Goal: Task Accomplishment & Management: Manage account settings

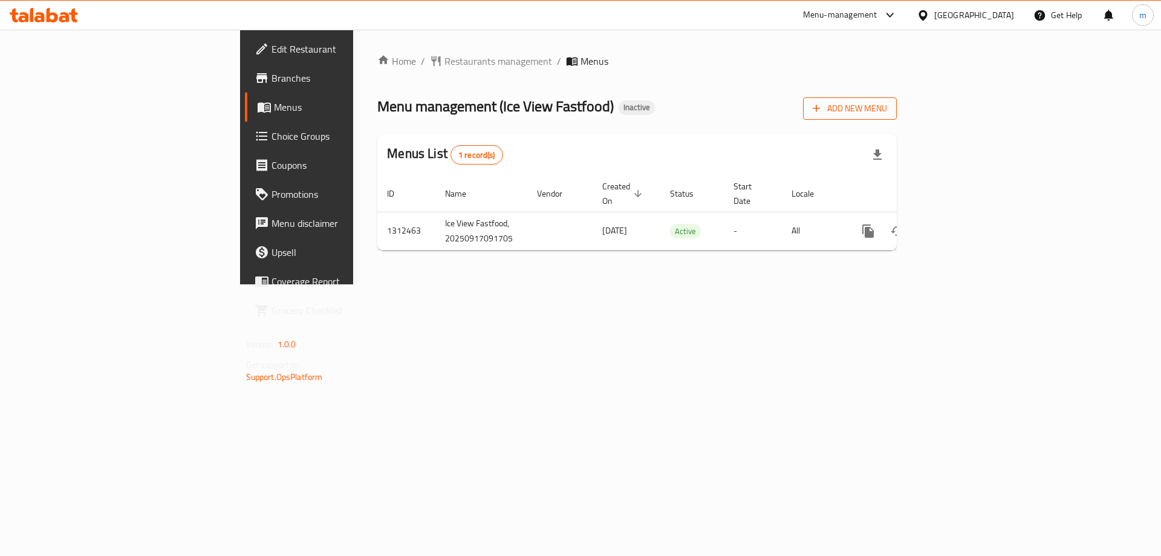
click at [897, 117] on button "Add New Menu" at bounding box center [850, 108] width 94 height 22
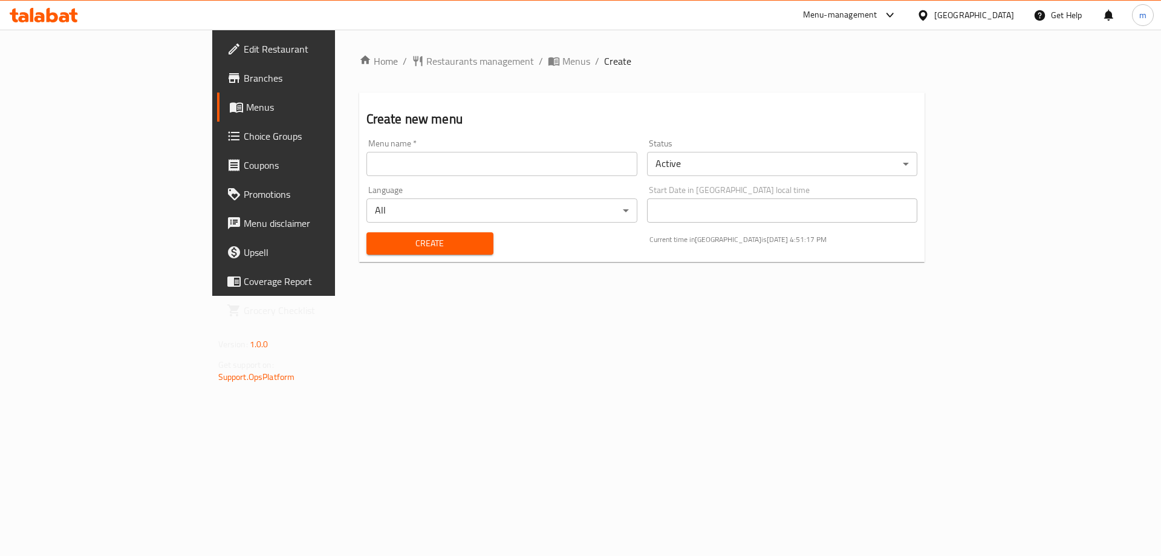
click at [637, 163] on input "text" at bounding box center [501, 164] width 271 height 24
type input "[PERSON_NAME]"
click at [376, 241] on span "Create" at bounding box center [430, 243] width 108 height 15
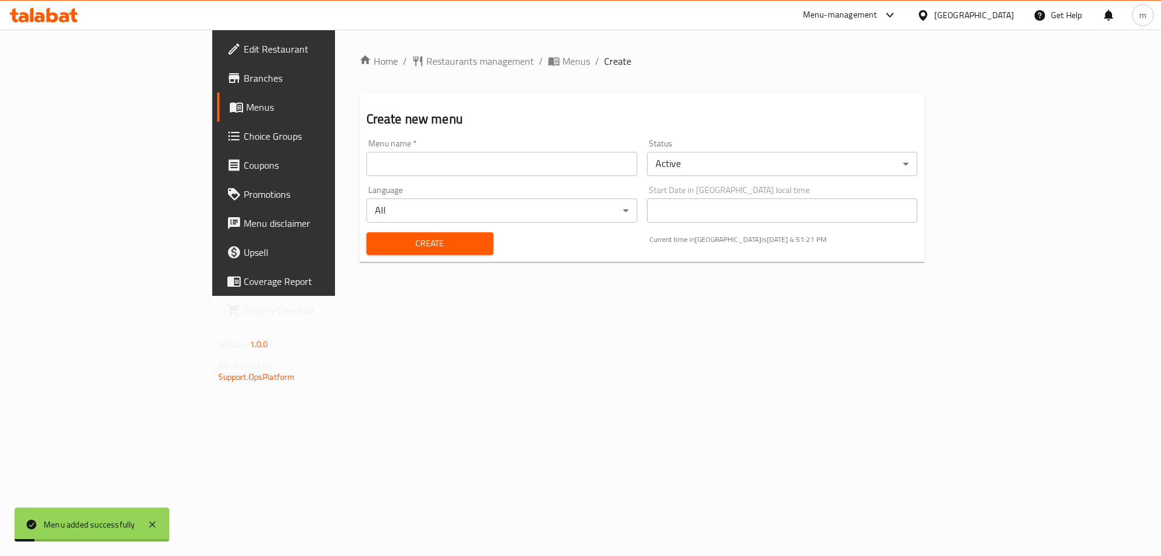
click at [246, 101] on span "Menus" at bounding box center [321, 107] width 151 height 15
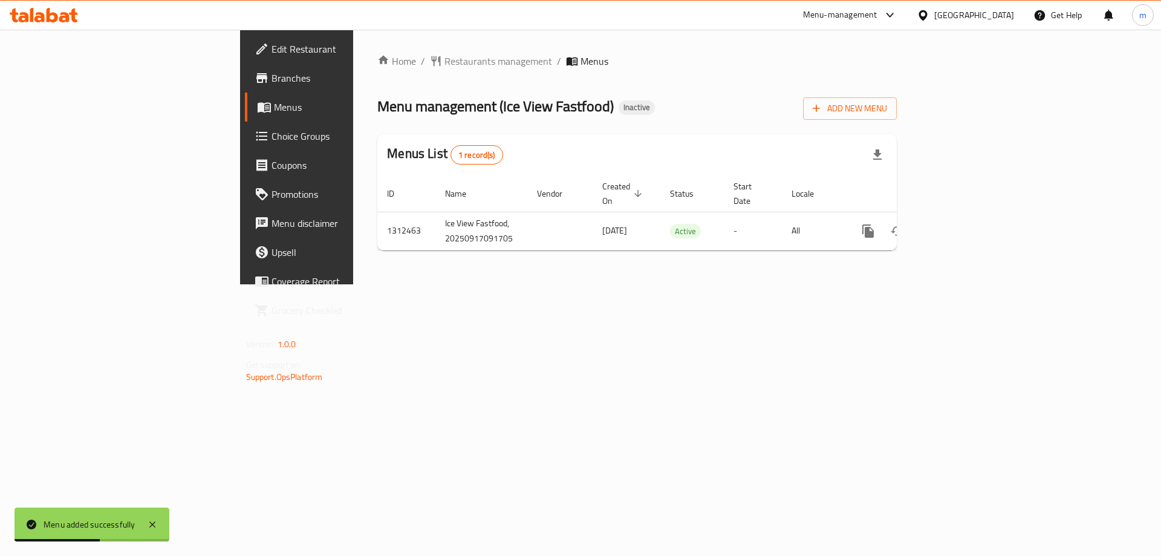
click at [245, 94] on link "Menus" at bounding box center [339, 107] width 189 height 29
click at [245, 86] on link "Branches" at bounding box center [339, 77] width 189 height 29
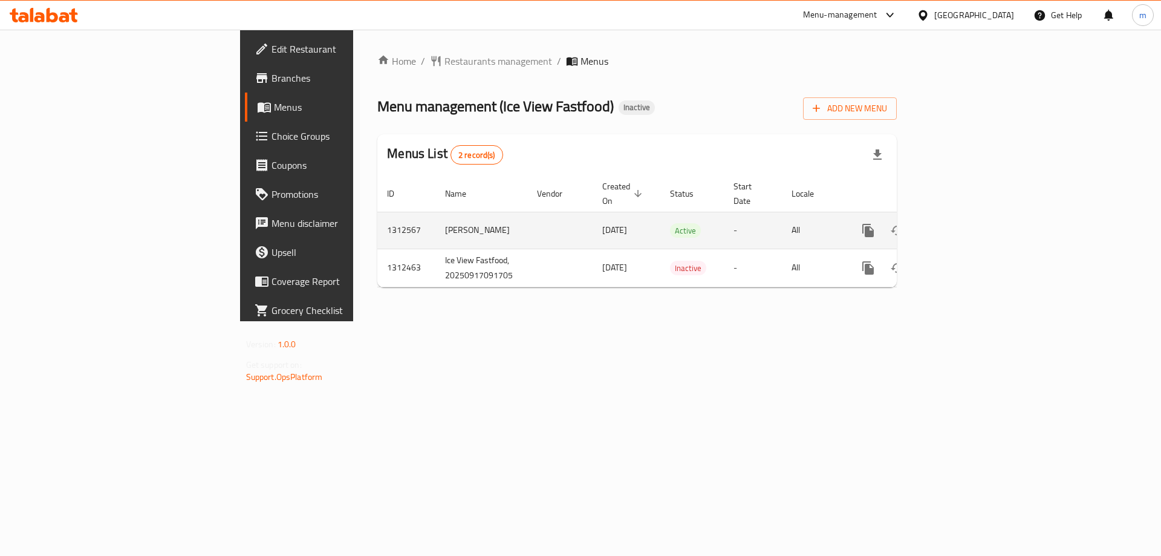
click at [963, 223] on icon "enhanced table" at bounding box center [955, 230] width 15 height 15
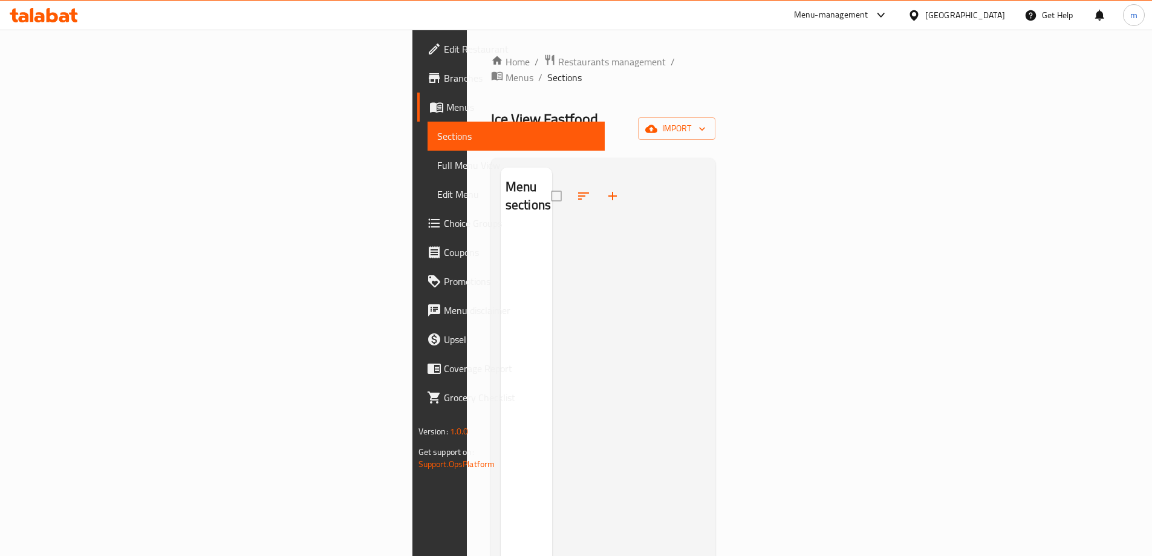
click at [716, 116] on div "Home / Restaurants management / Menus / Sections Ice View Fastfood Inactive imp…" at bounding box center [603, 393] width 225 height 679
click at [708, 123] on icon "button" at bounding box center [702, 129] width 12 height 12
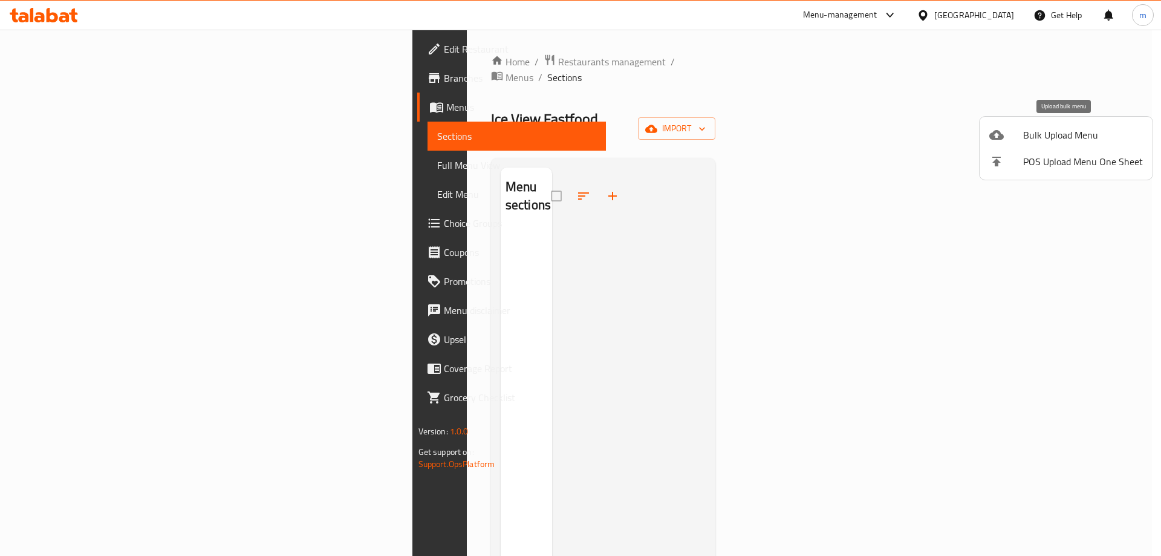
click at [1022, 135] on div at bounding box center [1006, 135] width 34 height 15
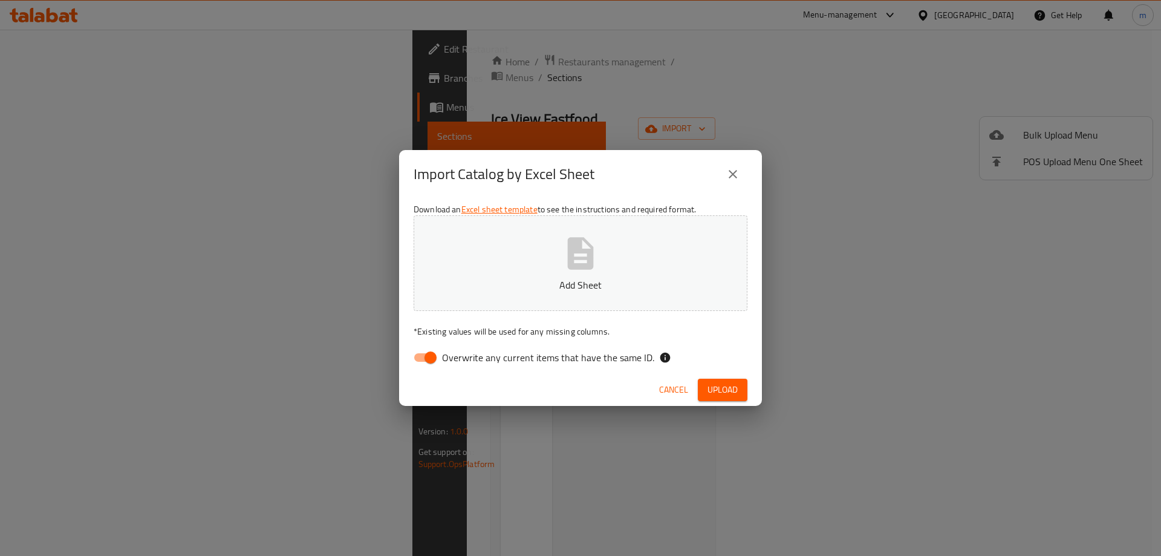
click at [432, 357] on input "Overwrite any current items that have the same ID." at bounding box center [430, 357] width 69 height 23
checkbox input "false"
click at [554, 269] on button "Add Sheet" at bounding box center [581, 263] width 334 height 96
click at [705, 380] on button "Upload" at bounding box center [723, 389] width 50 height 22
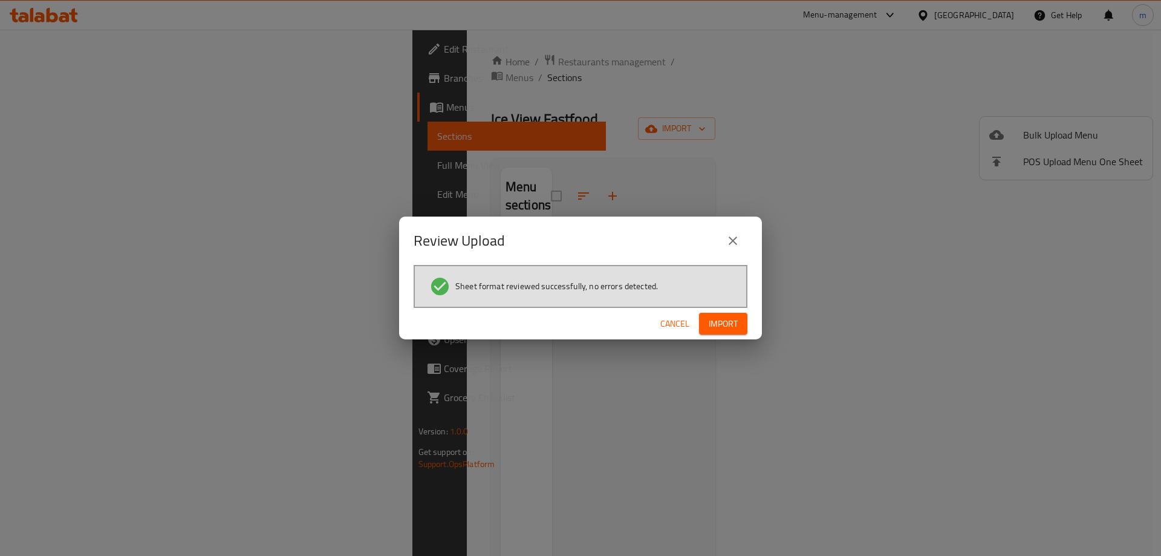
click at [724, 316] on span "Import" at bounding box center [723, 323] width 29 height 15
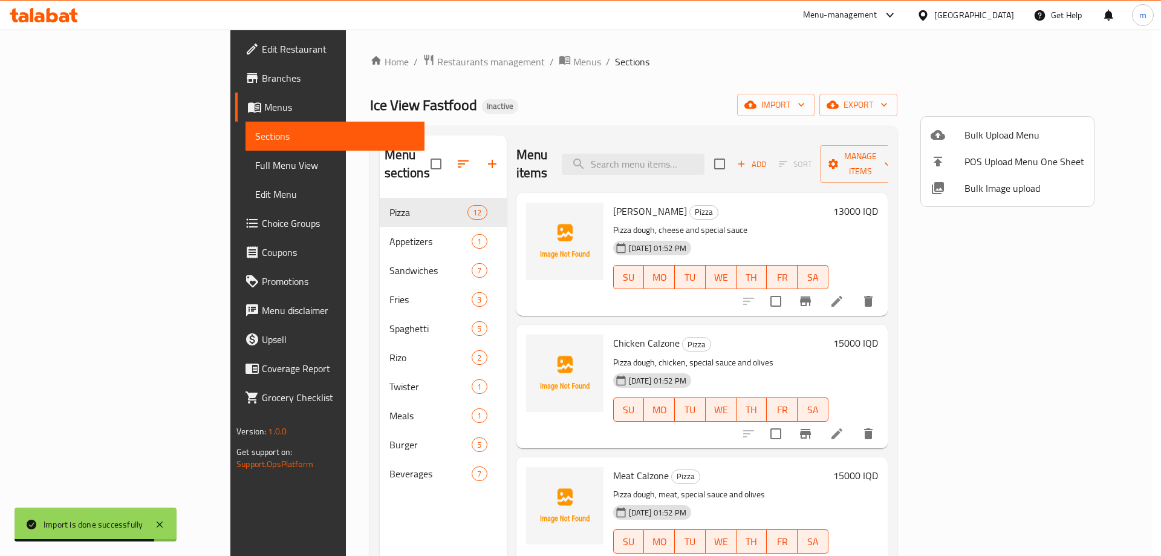
click at [102, 158] on div at bounding box center [580, 278] width 1161 height 556
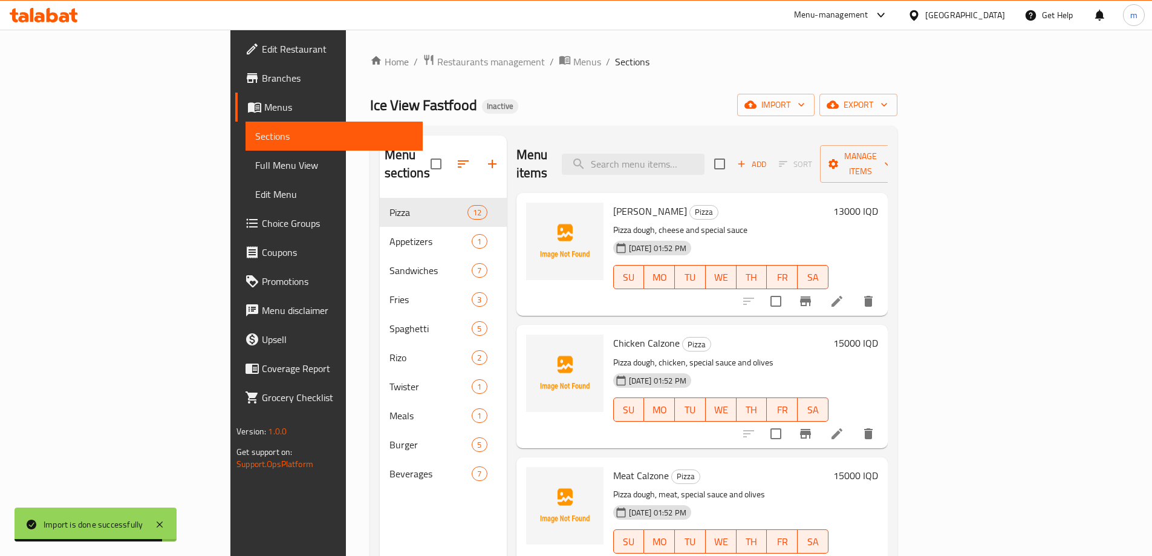
click at [255, 166] on span "Full Menu View" at bounding box center [334, 165] width 158 height 15
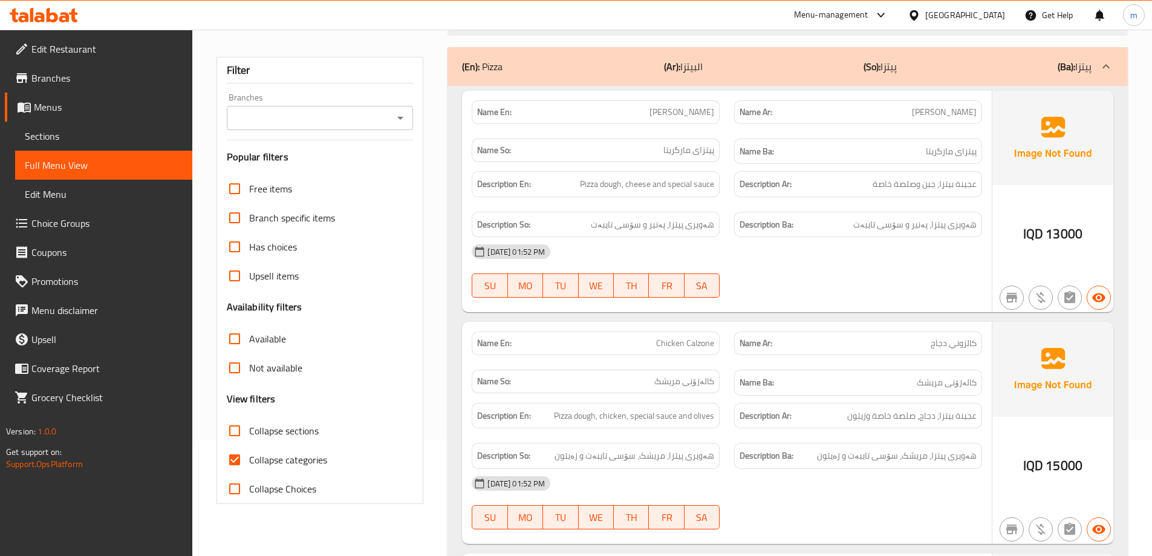
scroll to position [161, 0]
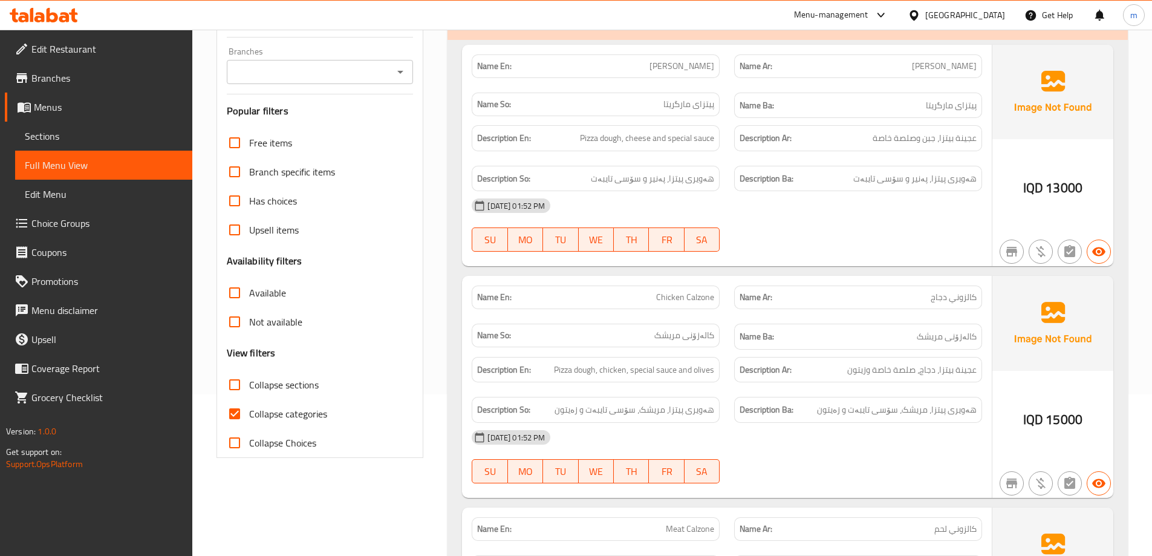
click at [236, 408] on input "Collapse categories" at bounding box center [234, 413] width 29 height 29
checkbox input "false"
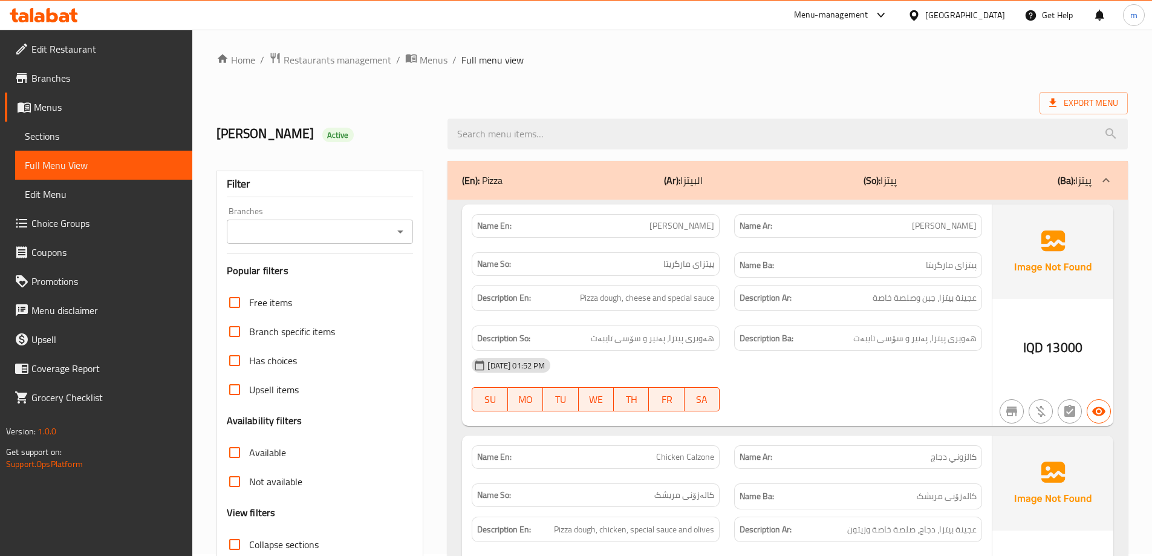
scroll to position [0, 0]
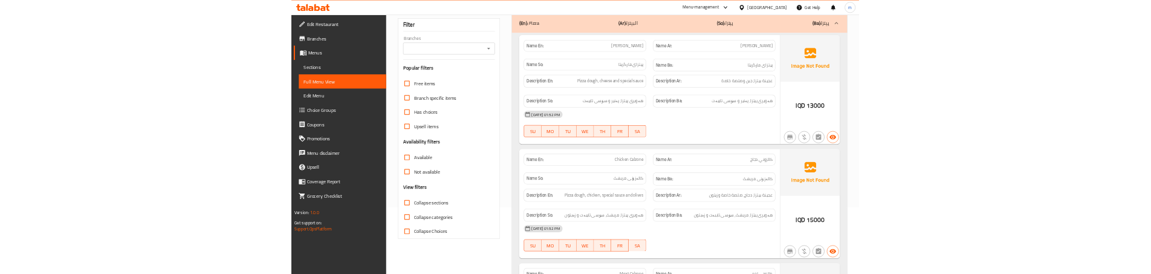
scroll to position [121, 0]
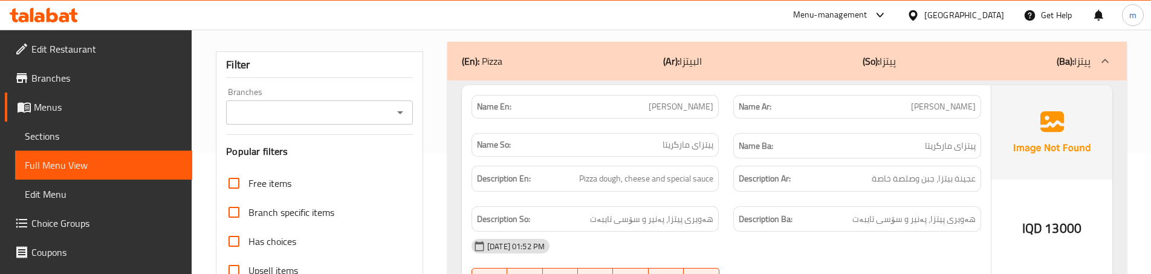
click at [716, 197] on div "Description En: Pizza dough, cheese and special sauce" at bounding box center [595, 178] width 262 height 41
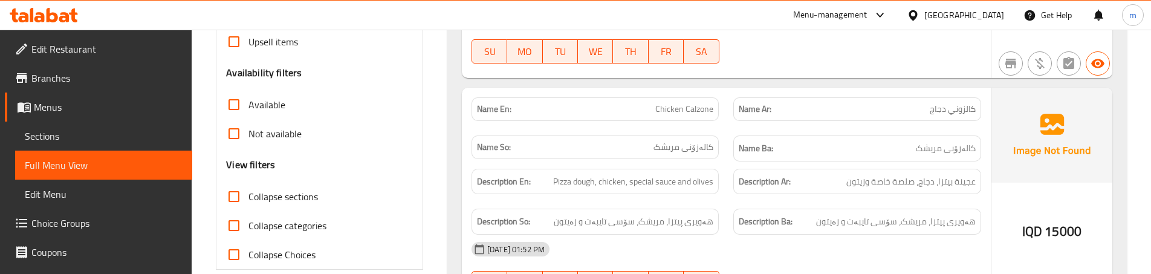
scroll to position [363, 0]
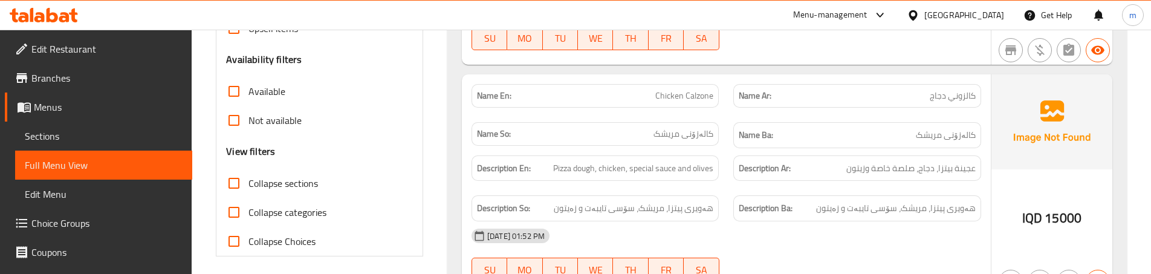
click at [733, 181] on div "Description Ar: عجينة بيتزا، دجاج، صلصة خاصة وزيتون" at bounding box center [857, 168] width 262 height 41
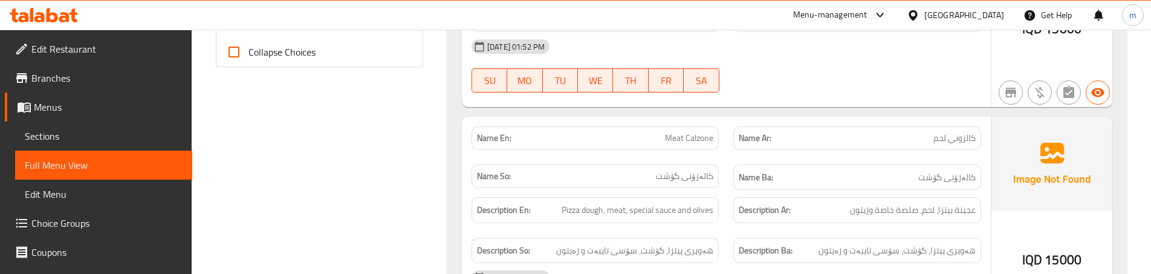
scroll to position [564, 0]
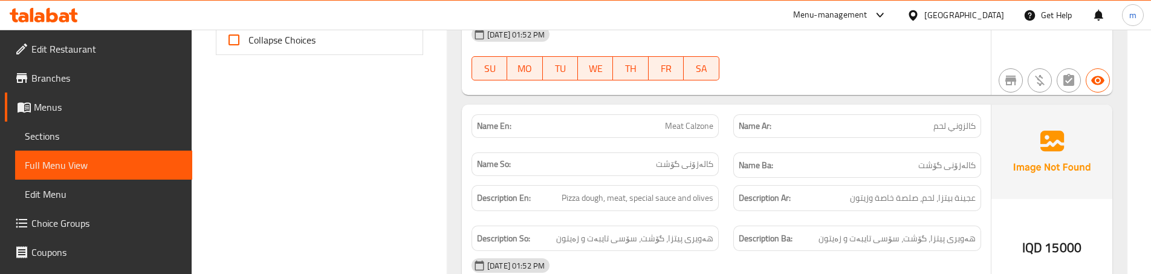
click at [727, 186] on div "Description Ar: عجينة بيتزا، لحم، صلصة خاصة وزيتون" at bounding box center [857, 198] width 262 height 41
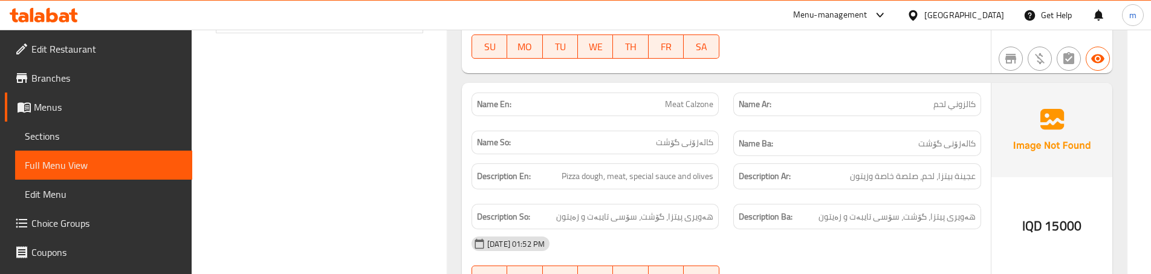
scroll to position [605, 0]
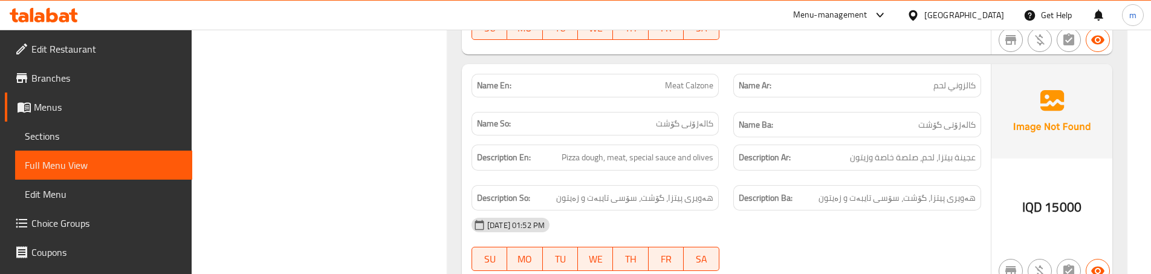
click at [722, 178] on div "Description So: هەویری پیتزا، گۆشت، سۆسی تایبەت و زەیتون" at bounding box center [595, 198] width 262 height 41
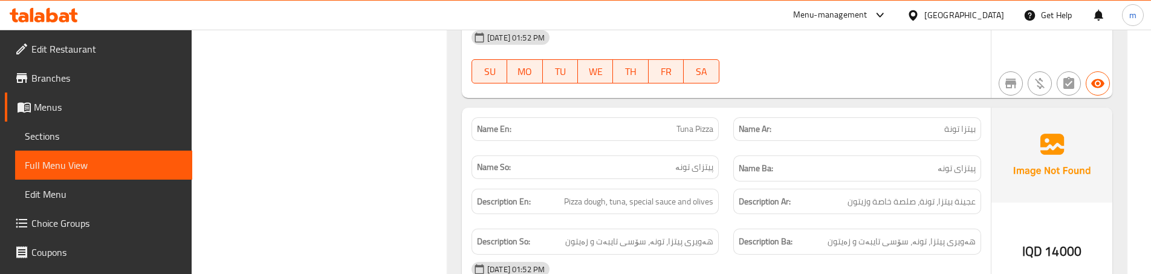
scroll to position [806, 0]
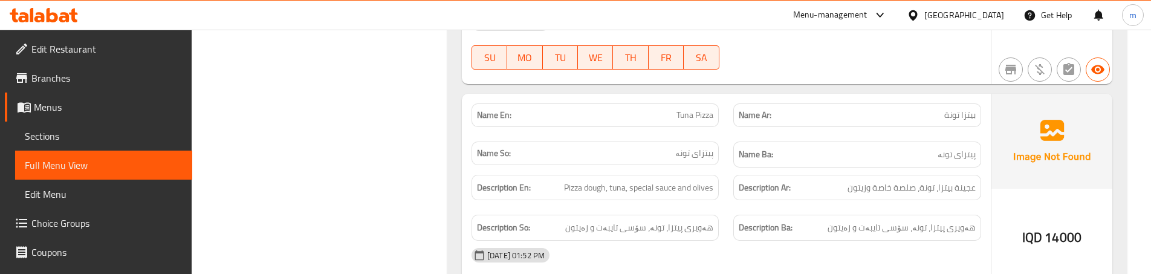
click at [726, 132] on div "Name Ar: بيتزا تونة" at bounding box center [857, 115] width 262 height 38
click at [740, 204] on div "Description Ar: عجينة بيتزا، تونة، صلصة خاصة وزيتون" at bounding box center [857, 187] width 262 height 41
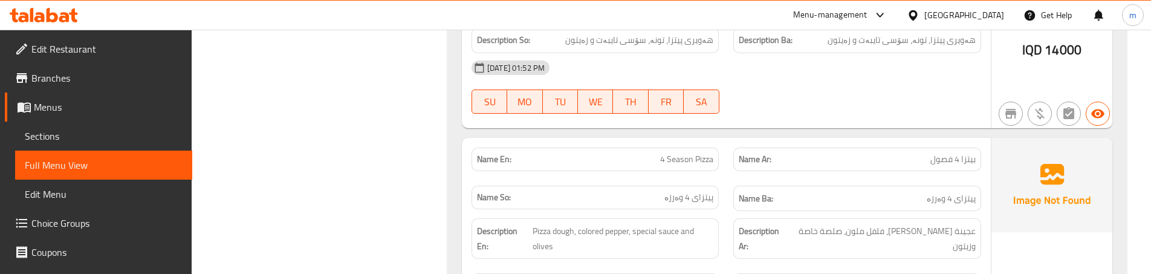
scroll to position [1008, 0]
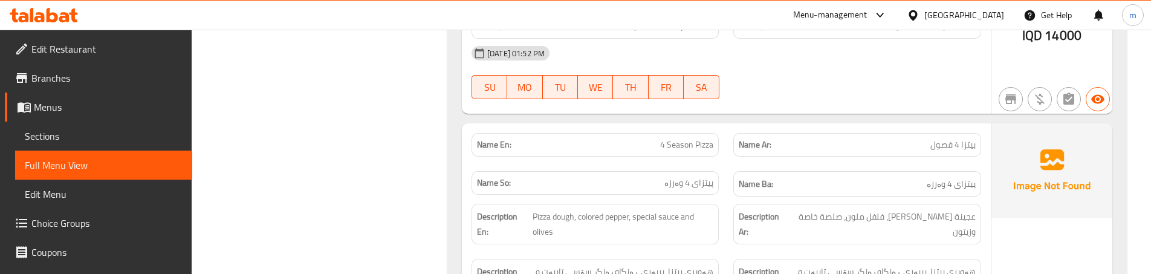
click at [721, 163] on div "Name En: 4 Season Pizza" at bounding box center [595, 145] width 262 height 38
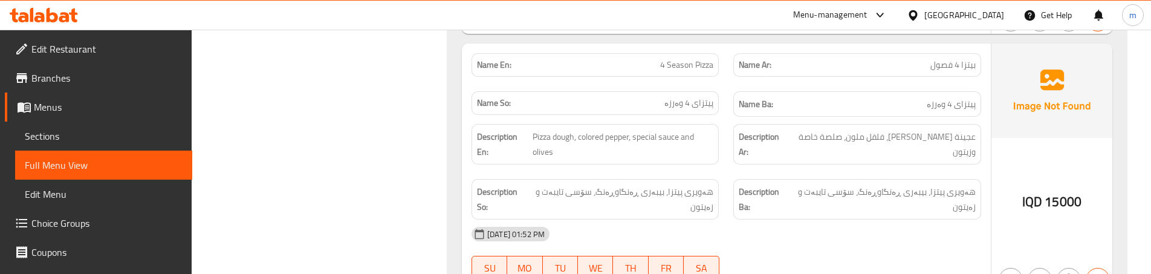
scroll to position [1088, 0]
click at [741, 161] on div "Description Ar: عجينة بيتزا، فلفل ملون، صلصة خاصة وزيتون" at bounding box center [857, 143] width 262 height 55
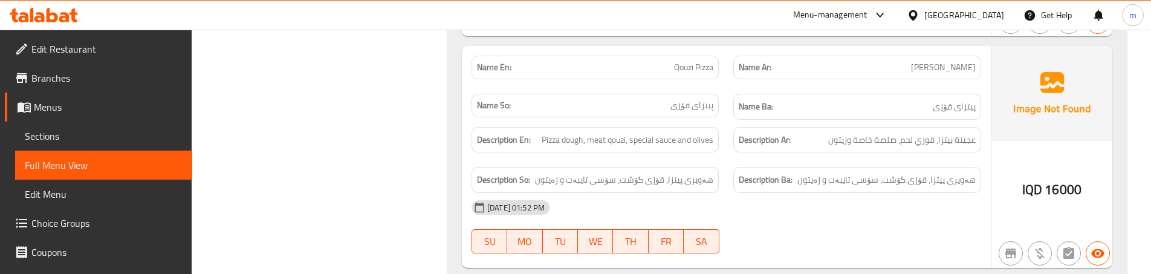
scroll to position [1371, 0]
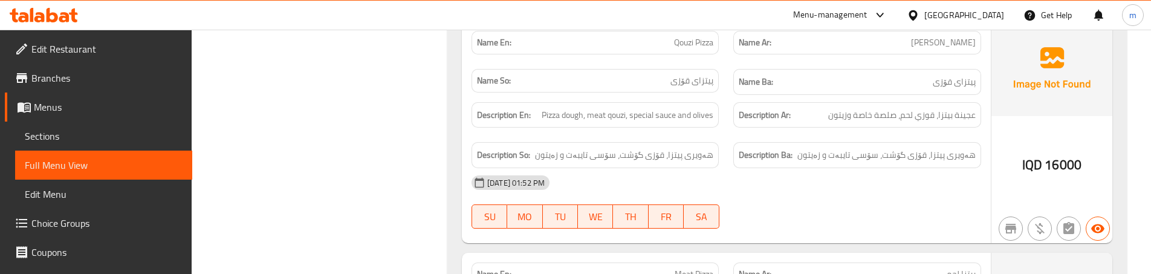
click at [717, 137] on div "Description So: هەویری پیتزا، قۆزی گۆشت، سۆسی تایبەت و زەیتون" at bounding box center [595, 155] width 262 height 41
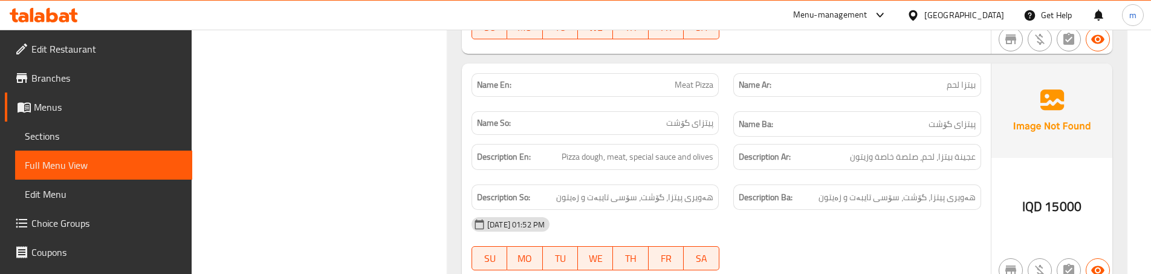
scroll to position [1572, 0]
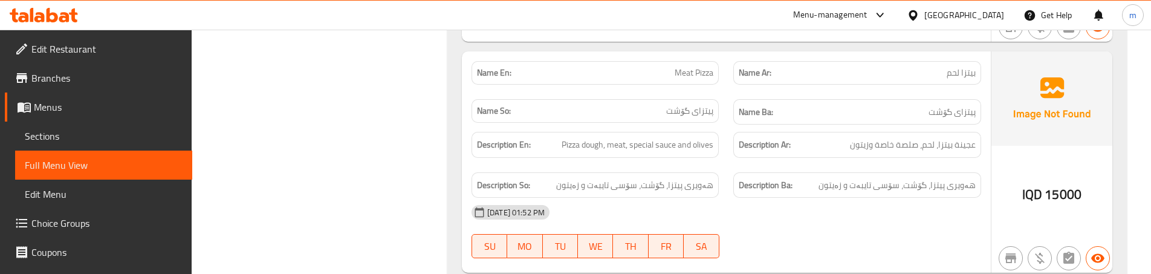
click at [730, 173] on div "Description Ba: هەویری پیتزا، گۆشت، سۆسی تایبەت و زەیتون" at bounding box center [857, 185] width 262 height 41
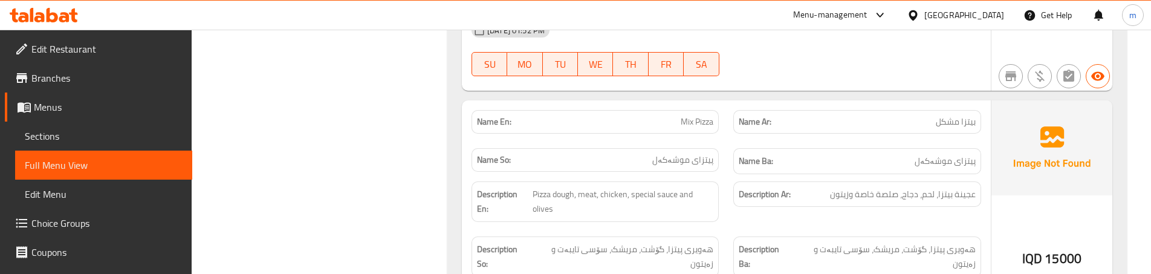
scroll to position [1773, 0]
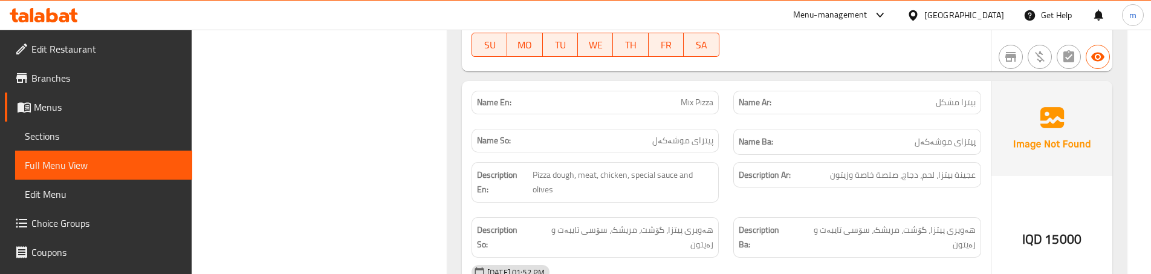
click at [717, 209] on div "Description En: Pizza dough, meat, chicken, special sauce and olives" at bounding box center [595, 182] width 262 height 55
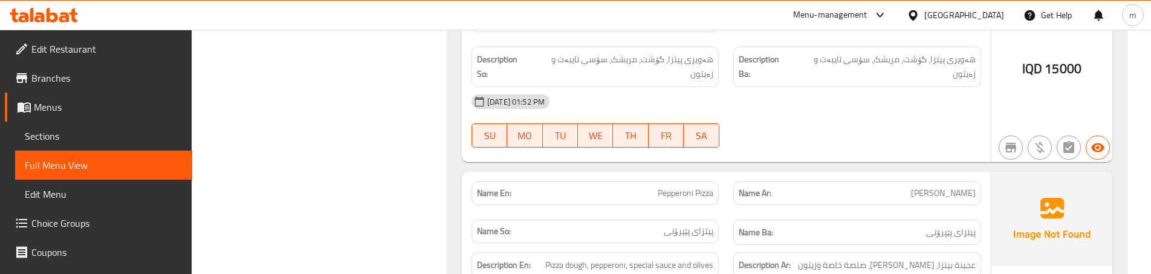
scroll to position [2015, 0]
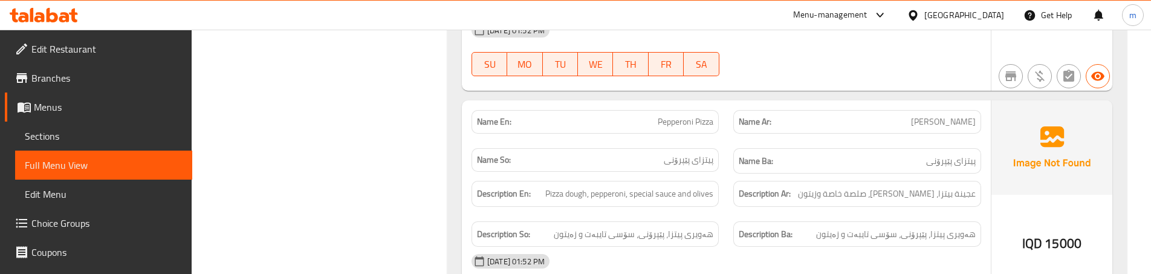
click at [712, 214] on div "Description So: هەویری پیتزا، پێپرۆنی، سۆسی تایبەت و زەیتون" at bounding box center [595, 234] width 262 height 41
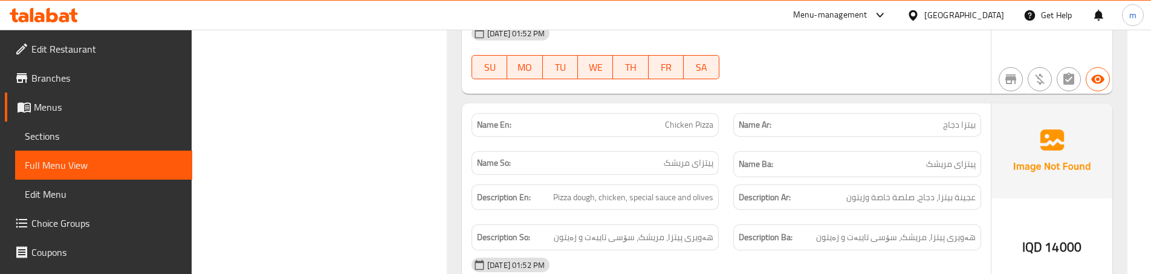
scroll to position [2257, 0]
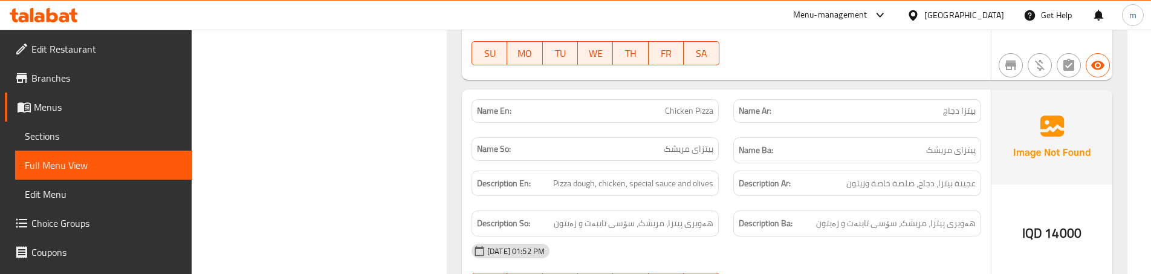
click at [718, 183] on div "Description En: Pizza dough, chicken, special sauce and olives" at bounding box center [595, 183] width 262 height 41
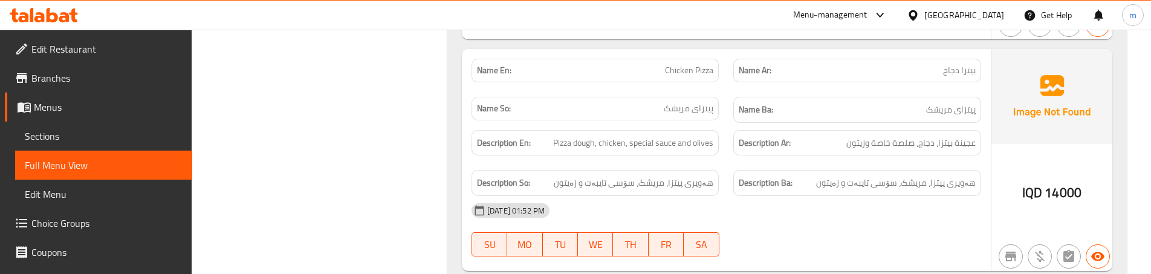
click at [726, 163] on div "Description Ba: هەویری پیتزا، مریشک، سۆسی تایبەت و زەیتون" at bounding box center [857, 183] width 262 height 41
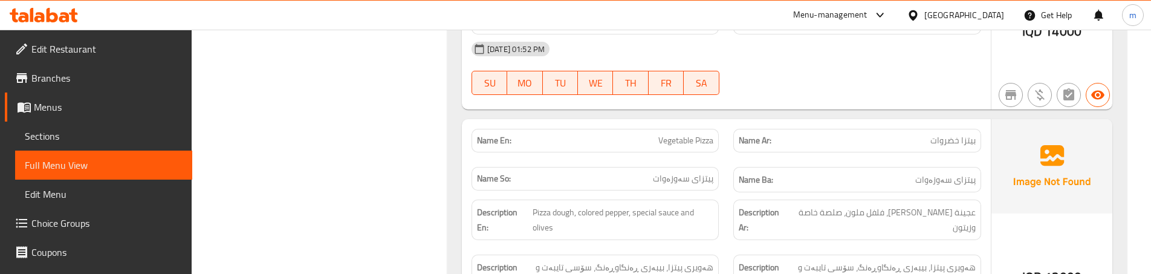
scroll to position [2499, 0]
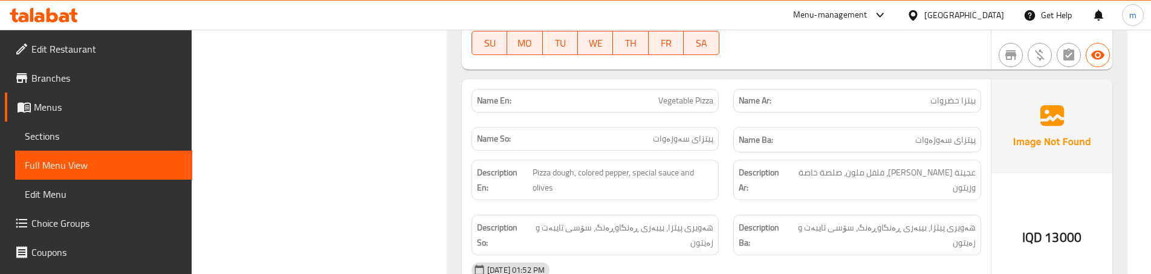
click at [722, 189] on div "Description En: Pizza dough, colored pepper, special sauce and olives" at bounding box center [595, 179] width 262 height 55
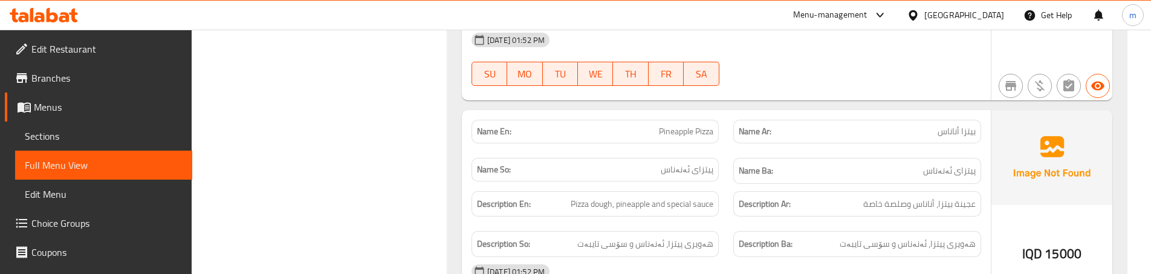
scroll to position [2741, 0]
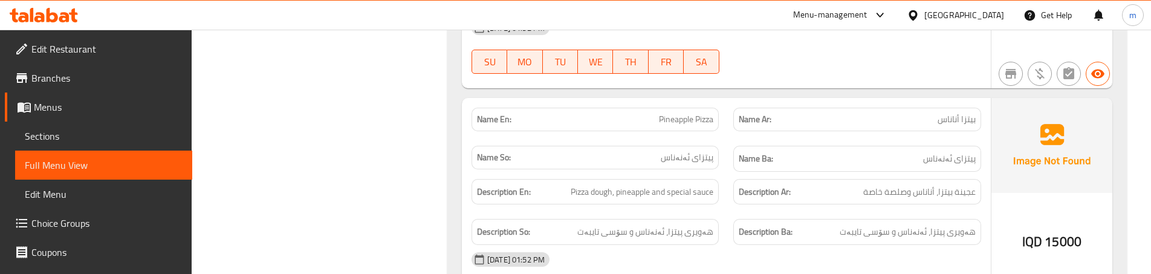
click at [726, 189] on div "Description Ar: عجينة بيتزا، أناناس وصلصة خاصة" at bounding box center [857, 192] width 262 height 41
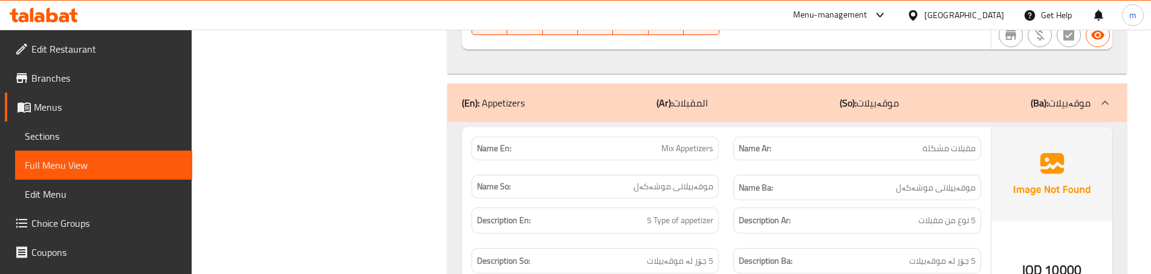
scroll to position [3023, 0]
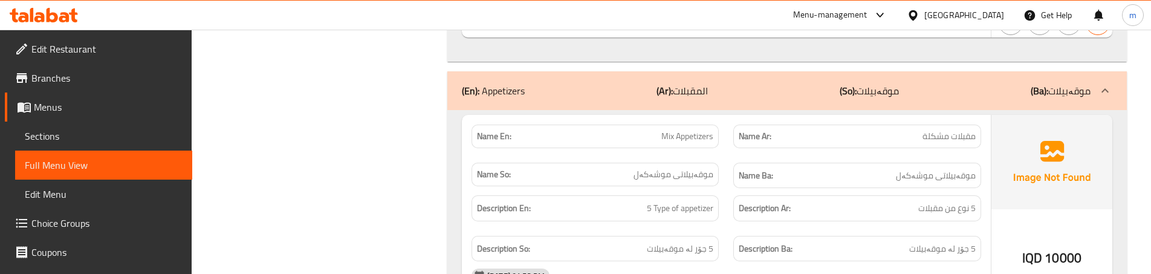
click at [740, 188] on div "Description Ar: 5 نوع من مقبلات" at bounding box center [857, 208] width 262 height 41
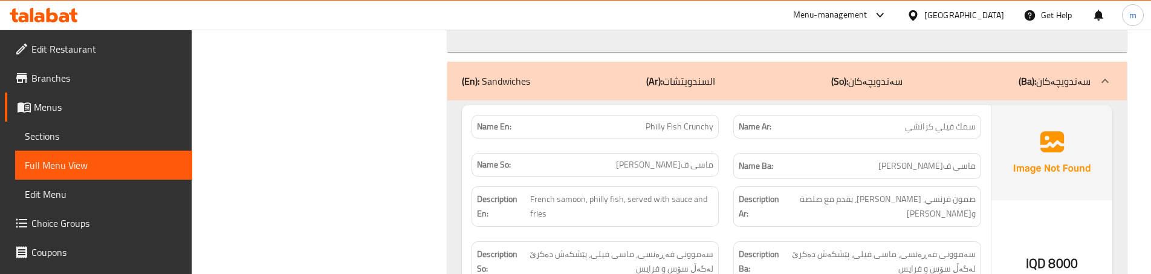
scroll to position [3345, 0]
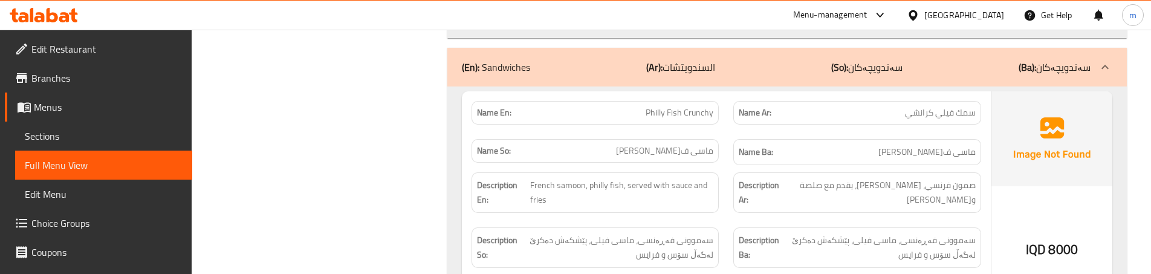
click at [715, 165] on div "Description En: French samoon, philly fish, served with sauce and fries" at bounding box center [595, 192] width 262 height 55
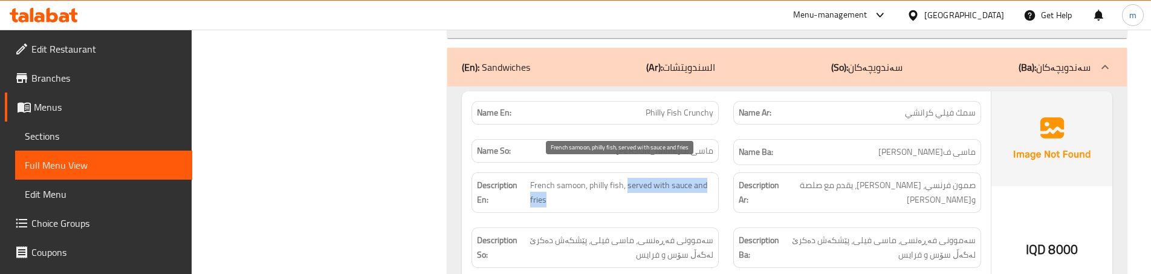
drag, startPoint x: 626, startPoint y: 172, endPoint x: 632, endPoint y: 180, distance: 9.4
click at [632, 180] on span "French samoon, philly fish, served with sauce and fries" at bounding box center [622, 193] width 184 height 30
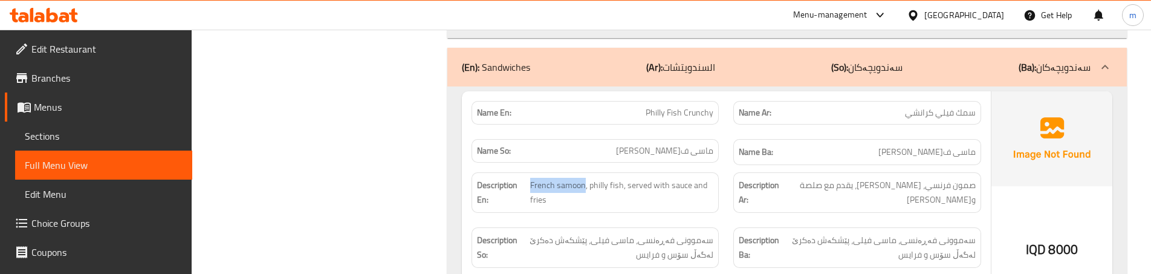
drag, startPoint x: 586, startPoint y: 168, endPoint x: 596, endPoint y: 174, distance: 11.4
click at [527, 178] on h6 "Description En: French samoon, philly fish, served with sauce and fries" at bounding box center [595, 193] width 236 height 30
click at [518, 183] on strong "Description En:" at bounding box center [502, 193] width 51 height 30
drag, startPoint x: 586, startPoint y: 169, endPoint x: 528, endPoint y: 172, distance: 57.5
click at [528, 178] on h6 "Description En: French samoon, philly fish, served with sauce and fries" at bounding box center [595, 193] width 236 height 30
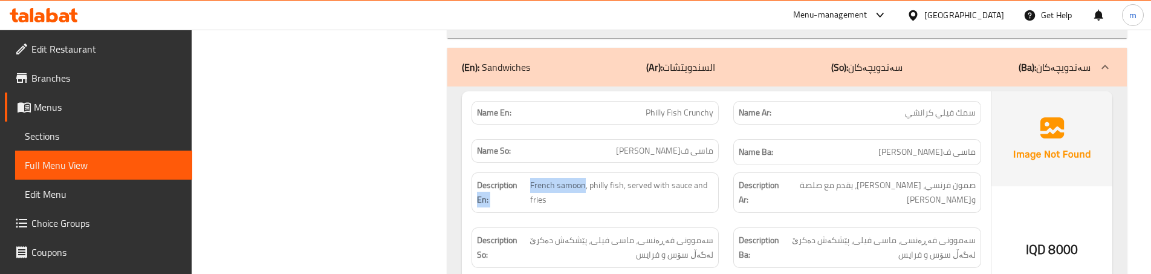
click at [537, 178] on span "French samoon, philly fish, served with sauce and fries" at bounding box center [622, 193] width 184 height 30
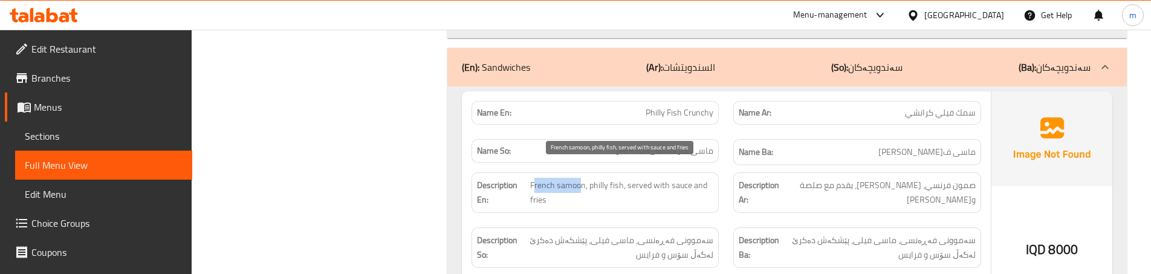
drag, startPoint x: 582, startPoint y: 169, endPoint x: 534, endPoint y: 178, distance: 48.5
click at [534, 178] on span "French samoon, philly fish, served with sauce and fries" at bounding box center [622, 193] width 184 height 30
click at [533, 178] on span "French samoon, philly fish, served with sauce and fries" at bounding box center [622, 193] width 184 height 30
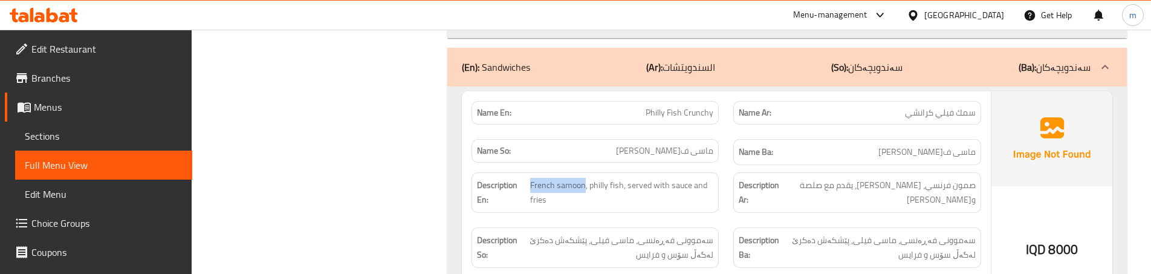
drag, startPoint x: 530, startPoint y: 168, endPoint x: 585, endPoint y: 161, distance: 56.0
click at [585, 172] on div "Description En: French samoon, philly fish, served with sauce and fries" at bounding box center [595, 192] width 247 height 41
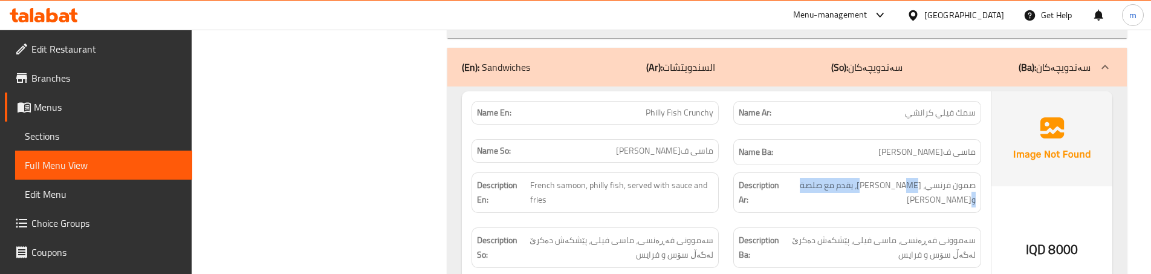
drag, startPoint x: 877, startPoint y: 171, endPoint x: 801, endPoint y: 172, distance: 76.2
click at [801, 178] on h6 "Description Ar: صمون فرنسي، سمك فيلي، يقدم مع صلصة وفرايز" at bounding box center [857, 193] width 236 height 30
drag, startPoint x: 928, startPoint y: 171, endPoint x: 976, endPoint y: 167, distance: 47.9
click at [976, 172] on div "Description Ar: صمون فرنسي، سمك فيلي، يقدم مع صلصة وفرايز" at bounding box center [856, 192] width 247 height 41
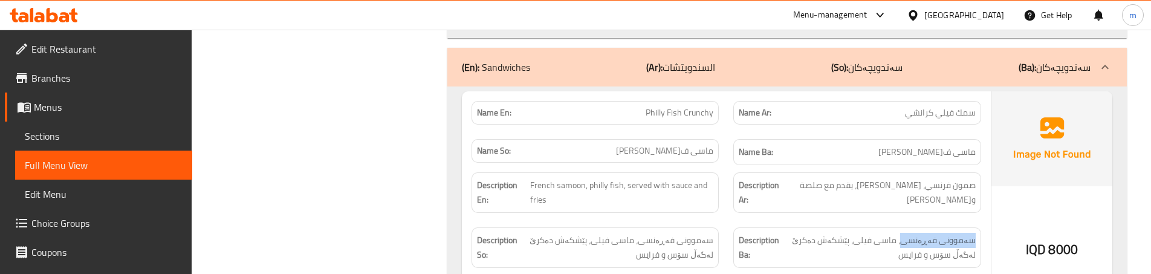
drag, startPoint x: 908, startPoint y: 225, endPoint x: 984, endPoint y: 221, distance: 75.7
click at [984, 221] on div "Description Ba: سەموونی فەڕەنسی، ماسی فیلی، پێشکەش دەکرێ لەگەڵ سۆس و فرایس" at bounding box center [857, 247] width 262 height 55
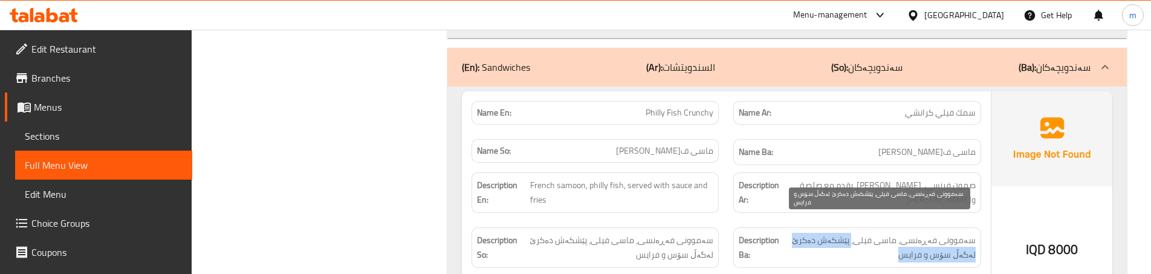
drag, startPoint x: 858, startPoint y: 224, endPoint x: 859, endPoint y: 244, distance: 19.4
click at [859, 244] on span "سەموونی فەڕەنسی، ماسی فیلی، پێشکەش دەکرێ لەگەڵ سۆس و فرایس" at bounding box center [878, 248] width 193 height 30
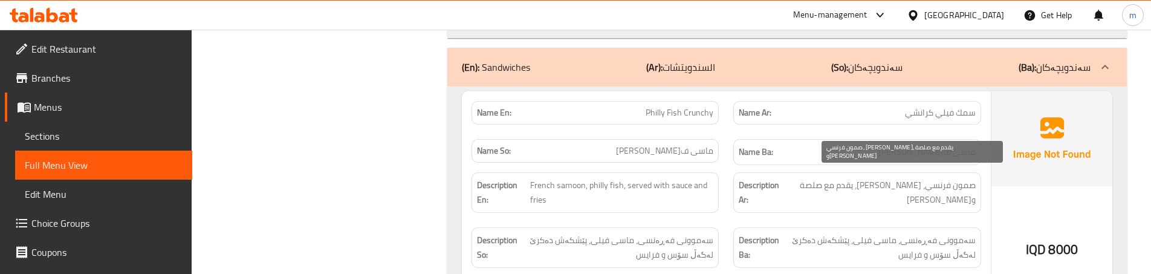
click at [850, 178] on span "صمون فرنسي، سمك فيلي، يقدم مع صلصة وفرايز" at bounding box center [878, 193] width 193 height 30
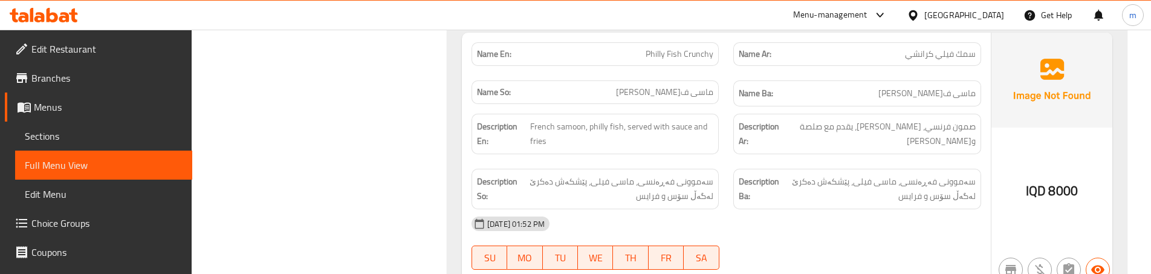
scroll to position [3587, 0]
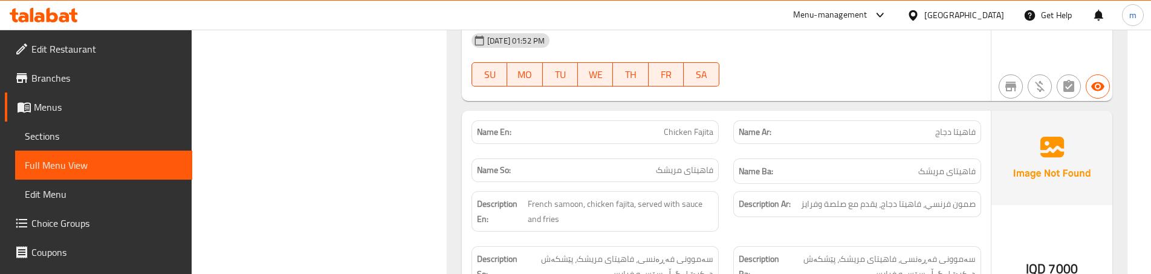
click at [718, 164] on div "Name So: فاهیتای مریشک" at bounding box center [595, 170] width 247 height 24
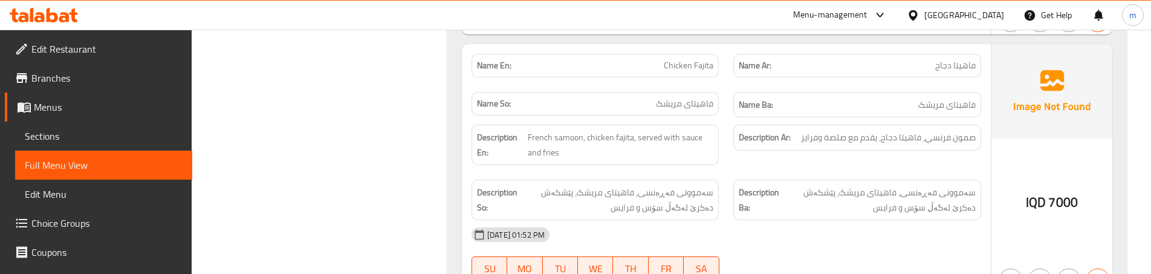
scroll to position [3668, 0]
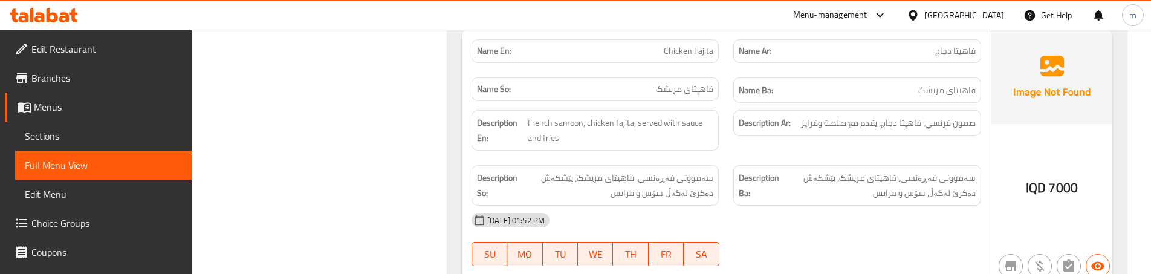
click at [733, 133] on div "Description Ar: صمون فرنسي، فاهيتا دجاج، يقدم مع صلصة وفرايز" at bounding box center [857, 130] width 262 height 55
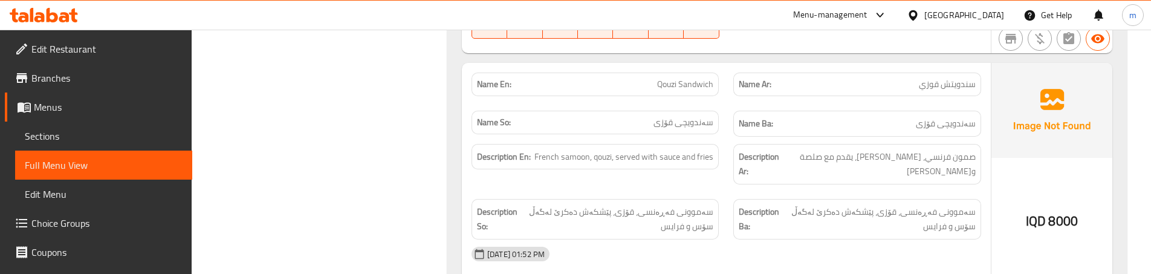
scroll to position [3910, 0]
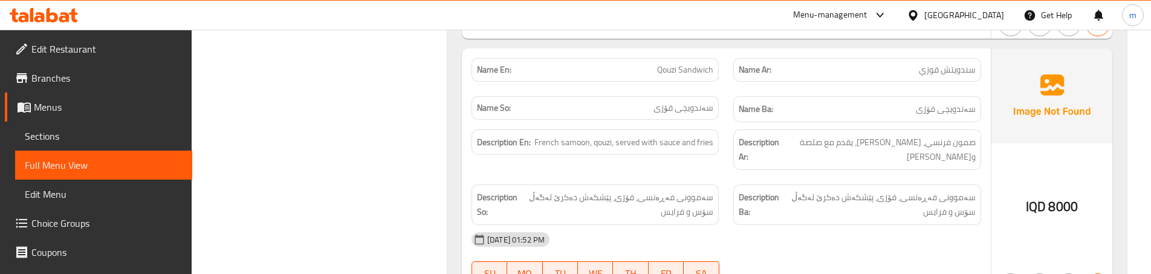
click at [726, 146] on div "Description Ar: صمون فرنسي، قوزي، يقدم مع صلصة وفرايز" at bounding box center [857, 149] width 262 height 55
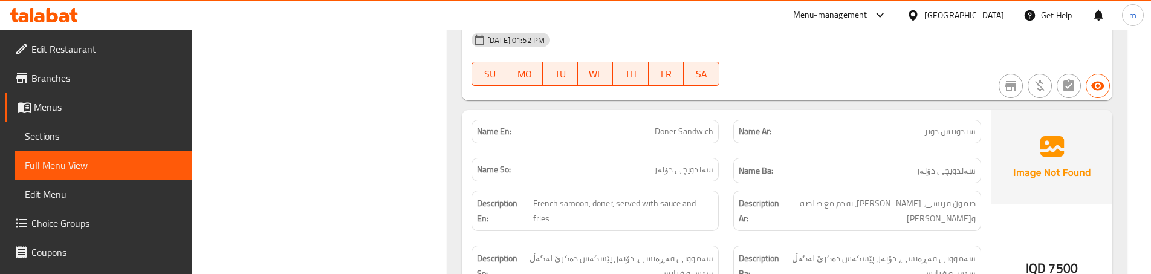
scroll to position [4111, 0]
click at [730, 236] on div "Description Ba: سەموونی فەڕەنسی، دۆنەر، پێشکەش دەکرێ لەگەڵ سۆس و فرایس" at bounding box center [857, 263] width 262 height 55
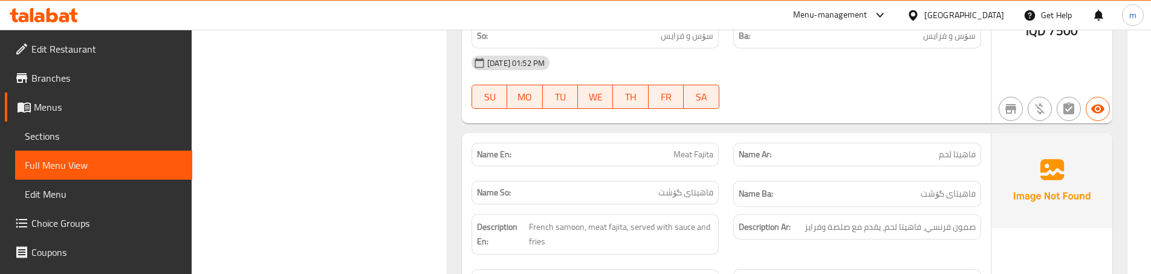
scroll to position [4353, 0]
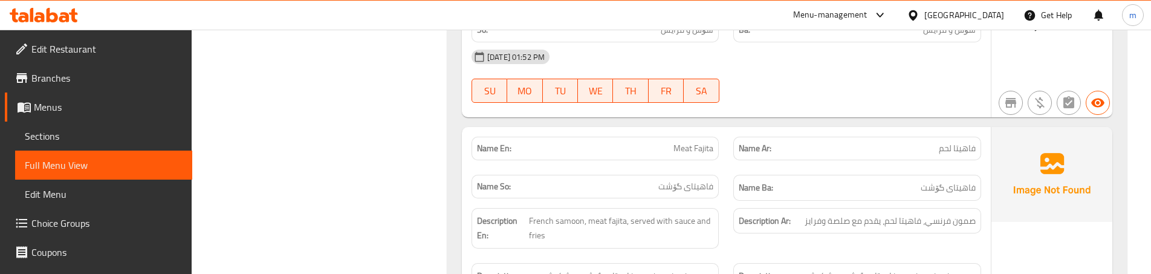
click at [729, 129] on div "Name Ar: فاهيتا لحم" at bounding box center [857, 148] width 262 height 38
click at [694, 209] on div "Description En: French samoon, meat fajita, served with sauce and fries" at bounding box center [595, 228] width 262 height 55
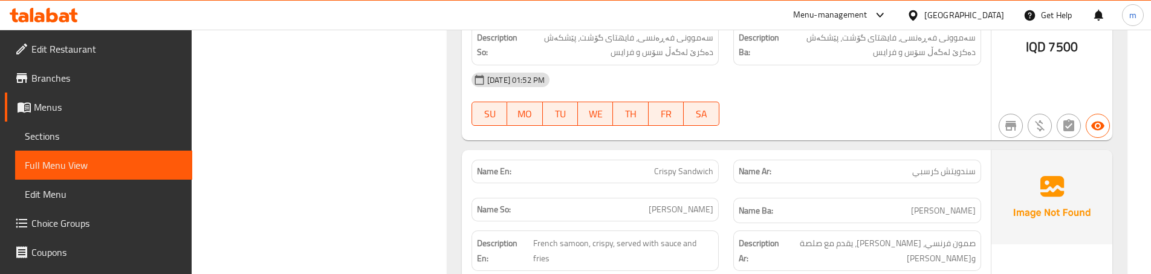
scroll to position [4595, 0]
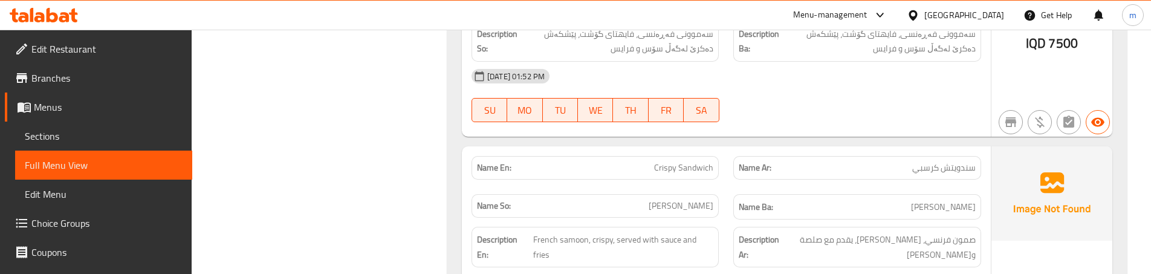
click at [726, 187] on div "Name Ba: سەندویچی کریسپی" at bounding box center [857, 207] width 262 height 41
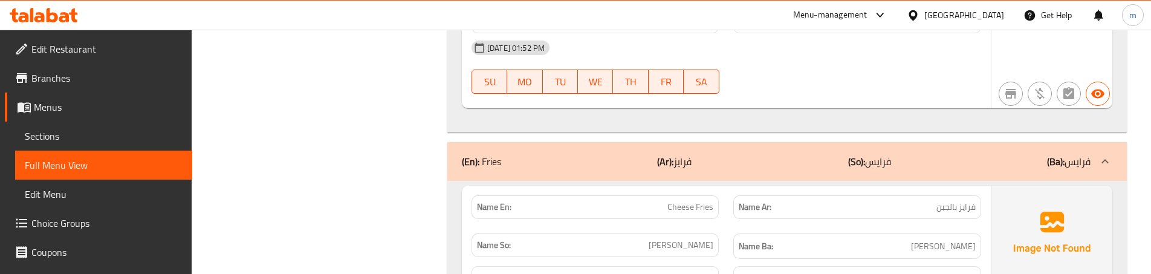
scroll to position [5159, 0]
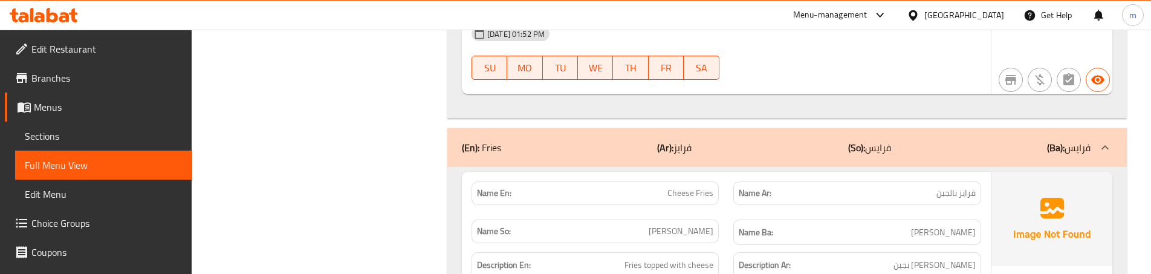
click at [704, 174] on div "Name En: Cheese Fries" at bounding box center [595, 193] width 262 height 38
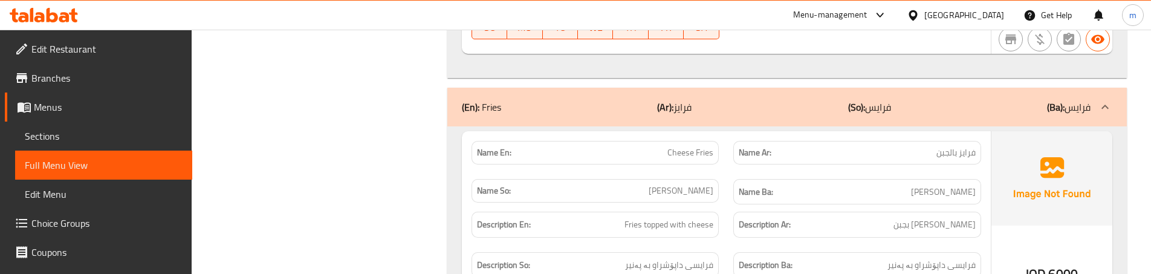
click at [715, 245] on div "Description So: فرایسی داپۆشراو بە پەنیر" at bounding box center [595, 265] width 262 height 41
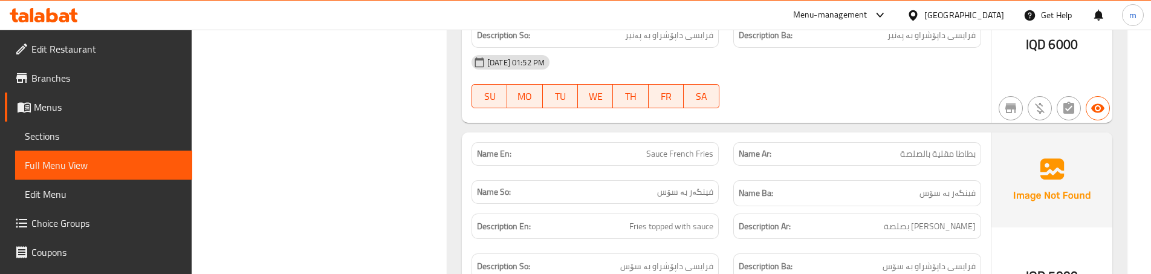
scroll to position [5441, 0]
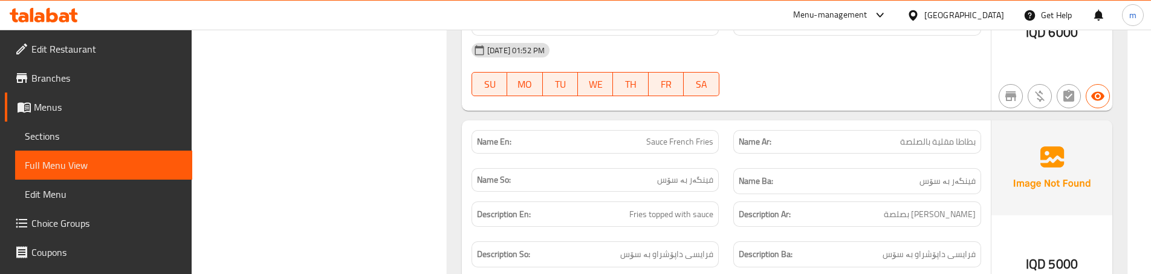
click at [724, 234] on div "Description So: فرایسی داپۆشراو بە سۆس" at bounding box center [595, 254] width 262 height 41
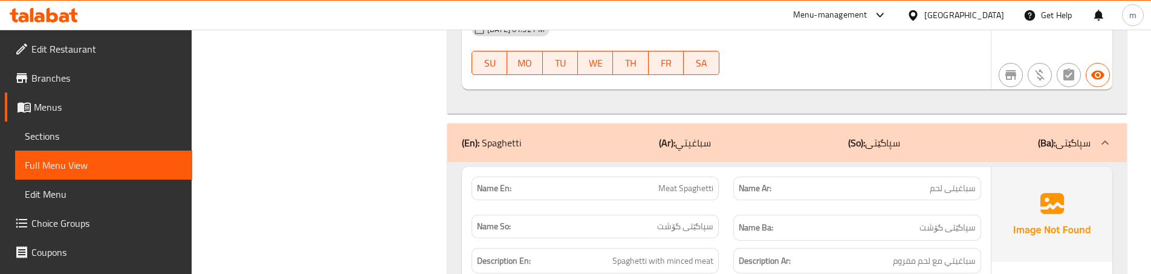
scroll to position [5965, 0]
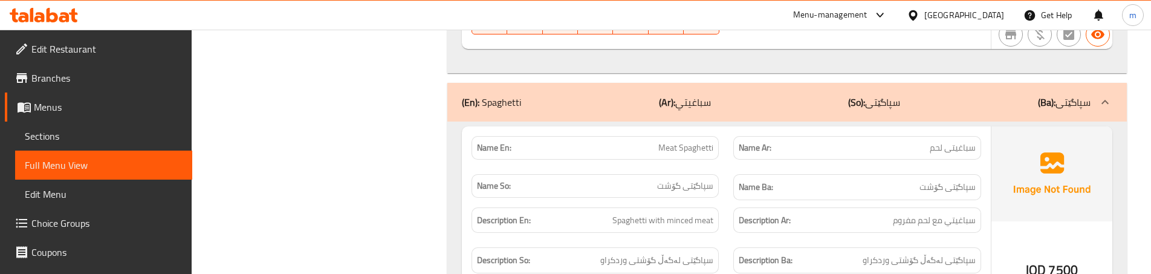
click at [718, 129] on div "Name En: Meat Spaghetti" at bounding box center [595, 148] width 262 height 38
click at [722, 240] on div "Description So: سپاگێتی لەگەڵ گۆشتی وردکراو" at bounding box center [595, 260] width 262 height 41
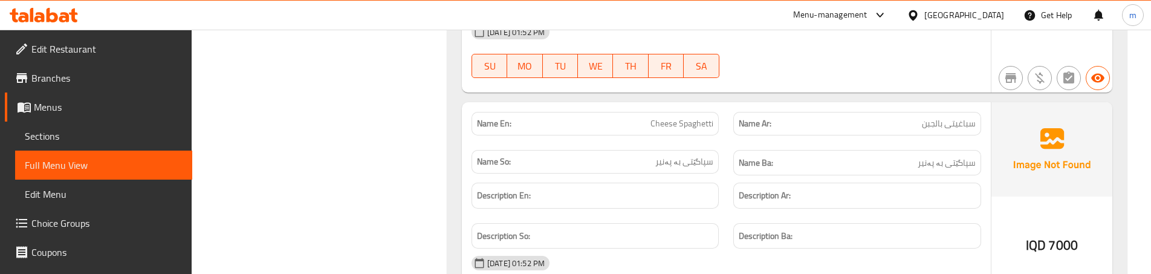
scroll to position [6207, 0]
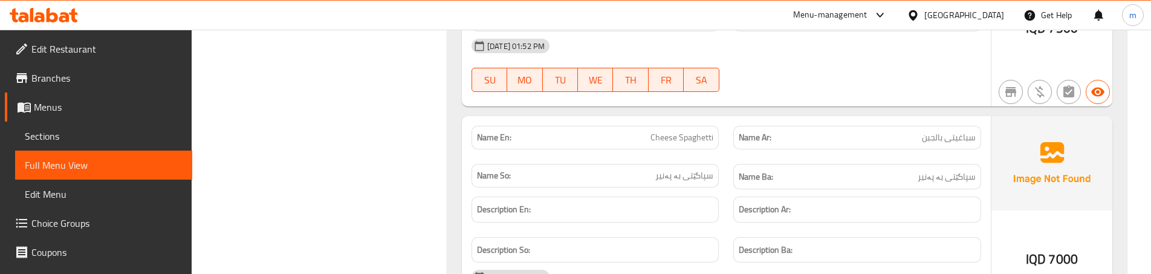
click at [733, 157] on div "Name Ba: سپاگێتی بە پەنیر" at bounding box center [857, 177] width 262 height 41
click at [726, 189] on div "Description Ar:" at bounding box center [857, 209] width 262 height 41
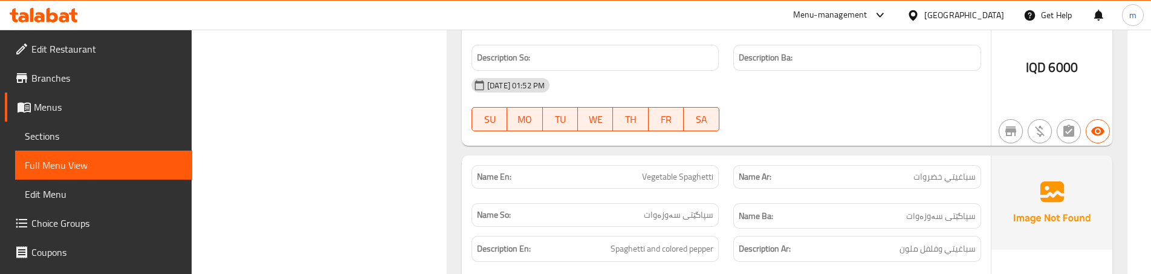
scroll to position [6650, 0]
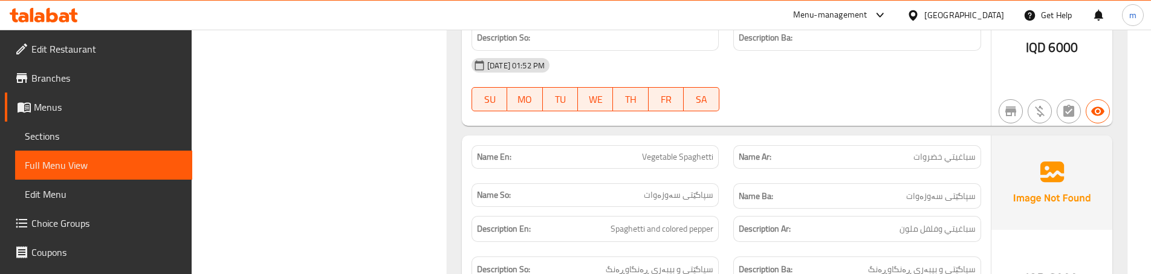
click at [726, 249] on div "Description Ba: سپاگێتی و بیبەری ڕەنگاوڕەنگ" at bounding box center [857, 269] width 262 height 41
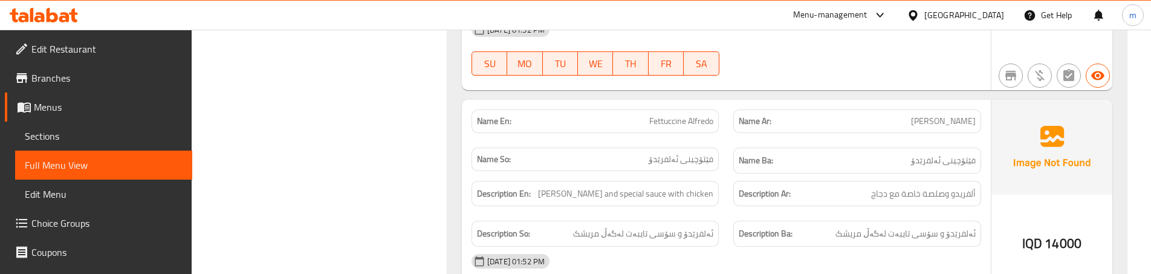
scroll to position [6933, 0]
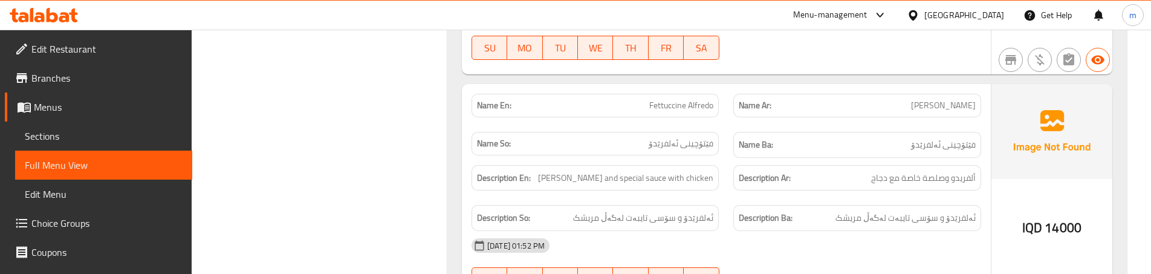
click at [735, 158] on div "Description Ar: ألفريدو وصلصة خاصة مع دجاج" at bounding box center [857, 178] width 262 height 41
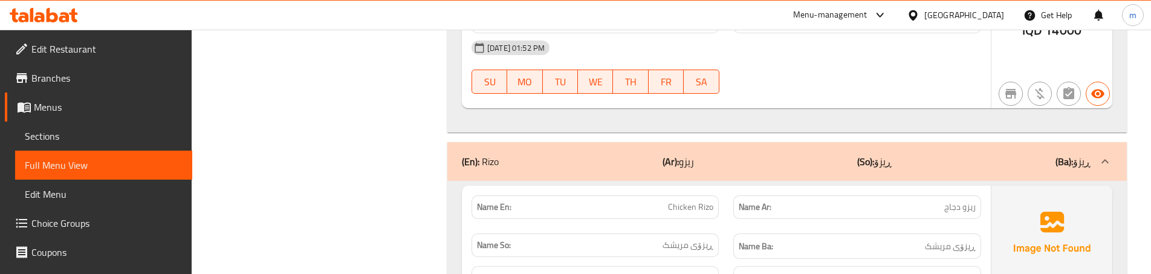
scroll to position [7134, 0]
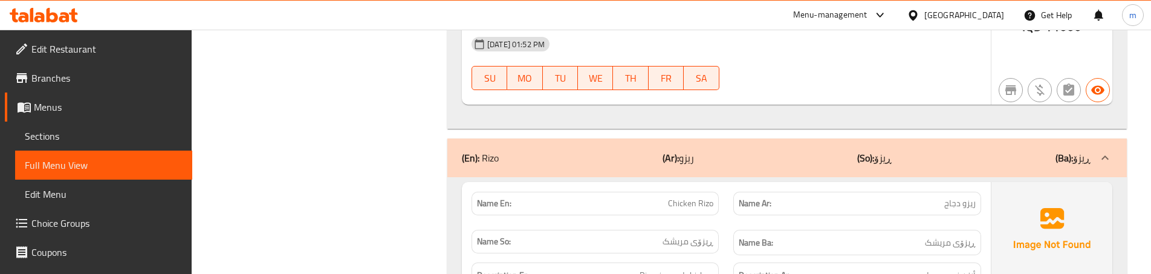
click at [720, 255] on div "Description En: Rizo rice and chicken" at bounding box center [595, 275] width 262 height 41
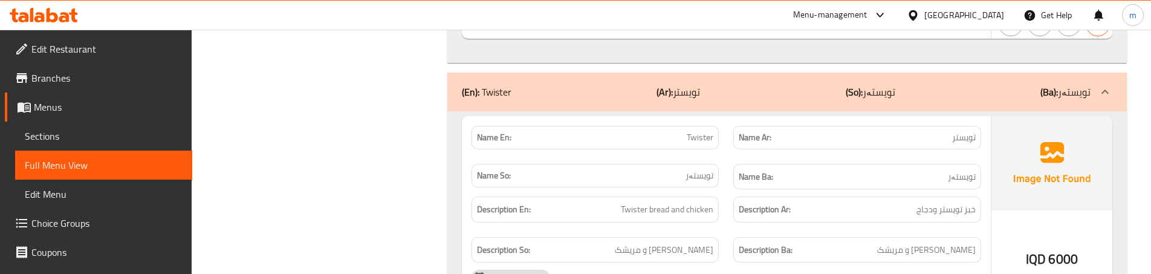
scroll to position [7739, 0]
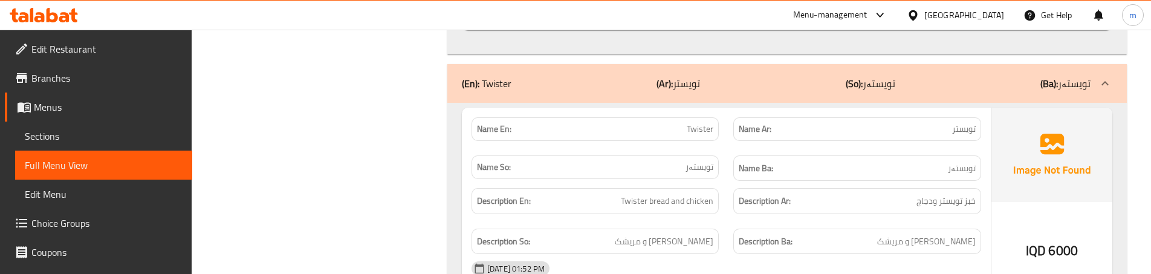
click at [719, 221] on div "Description So: نانی تویستەر و مریشک" at bounding box center [595, 241] width 262 height 41
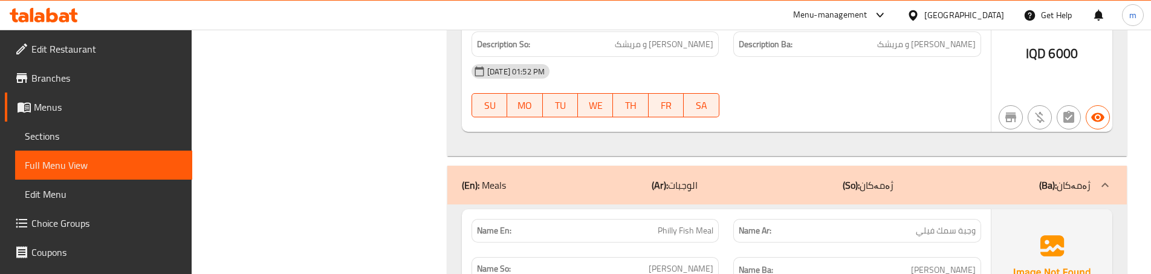
scroll to position [7940, 0]
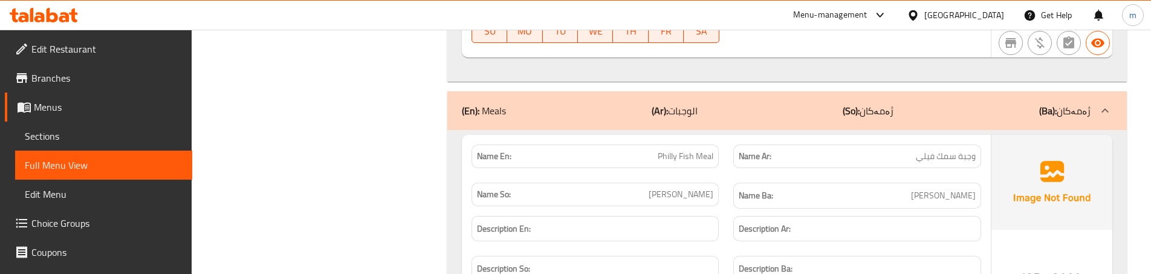
scroll to position [8002, 0]
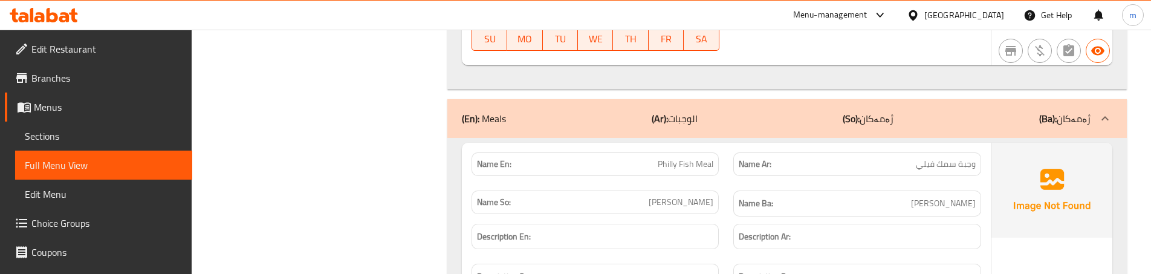
click at [729, 183] on div "Name Ba: ژەمی ماسی فیلی" at bounding box center [857, 203] width 262 height 41
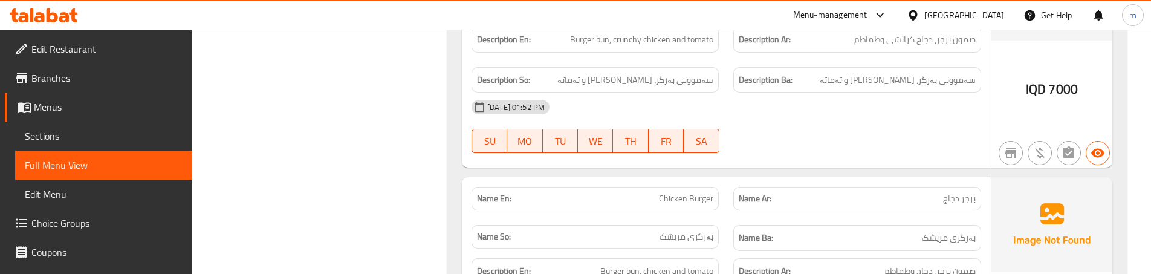
scroll to position [8526, 0]
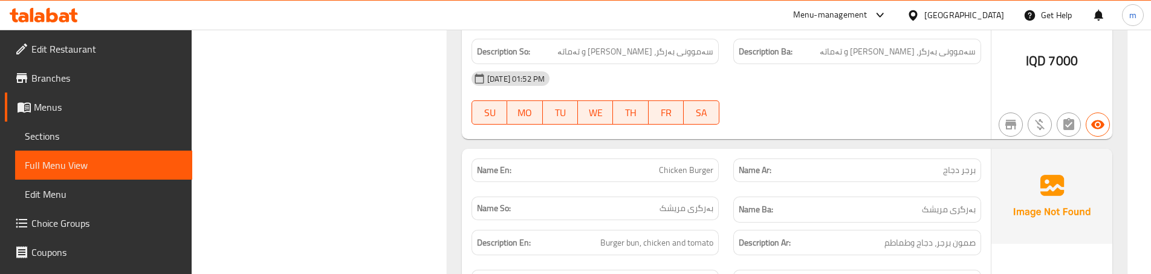
click at [717, 222] on div "Description En: Burger bun, chicken and tomato" at bounding box center [595, 242] width 262 height 41
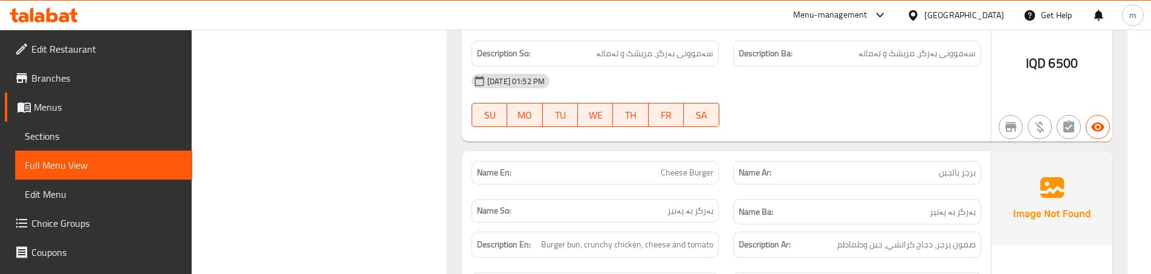
scroll to position [8809, 0]
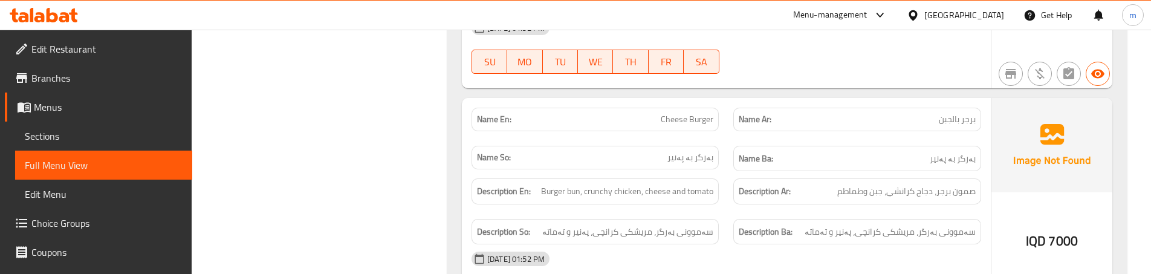
click at [707, 212] on div "Description So: سەموونی بەرگر، مریشکی کرانچی، پەنیر و تەماتە" at bounding box center [595, 232] width 262 height 41
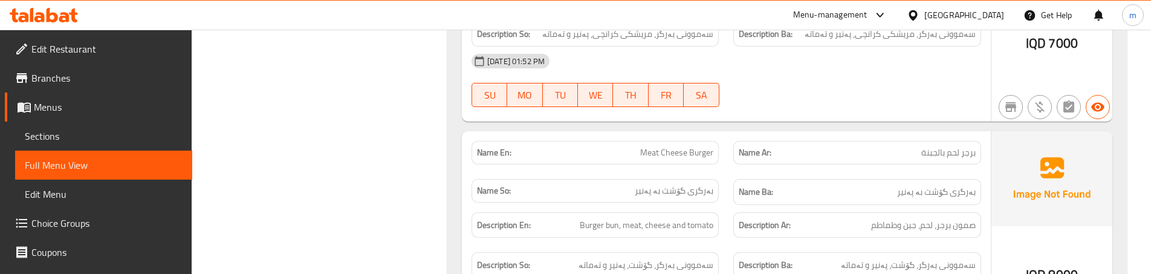
scroll to position [9010, 0]
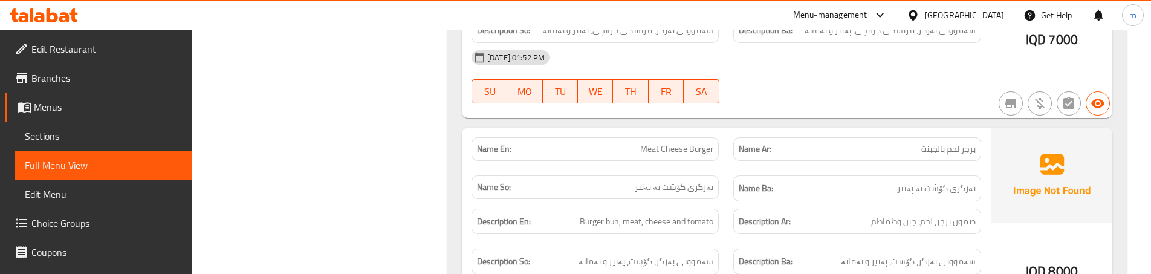
click at [707, 241] on div "Description So: سەموونی بەرگر، گۆشت، پەنیر و تەماتە" at bounding box center [595, 261] width 262 height 41
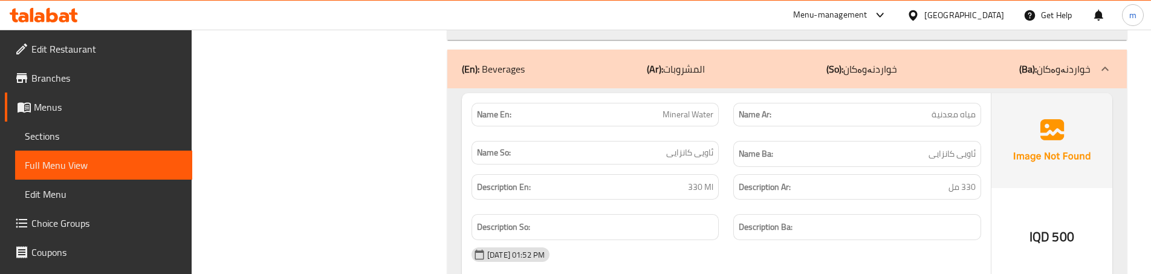
scroll to position [9574, 0]
click at [956, 180] on span "330 مل" at bounding box center [962, 187] width 27 height 15
copy span "330 مل"
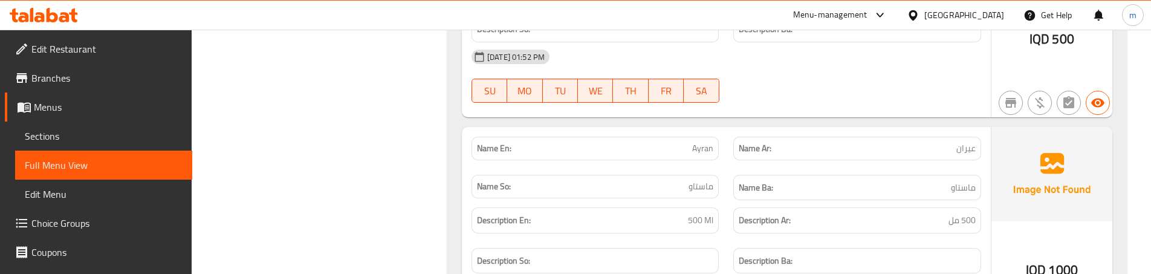
scroll to position [9776, 0]
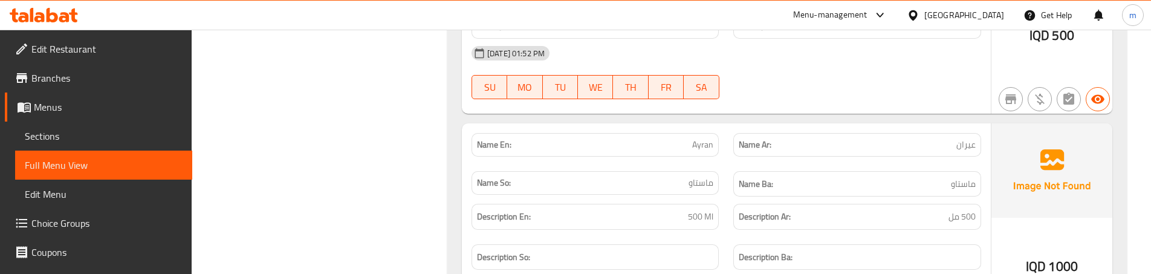
click at [718, 196] on div "Description En: 500 Ml" at bounding box center [595, 216] width 262 height 41
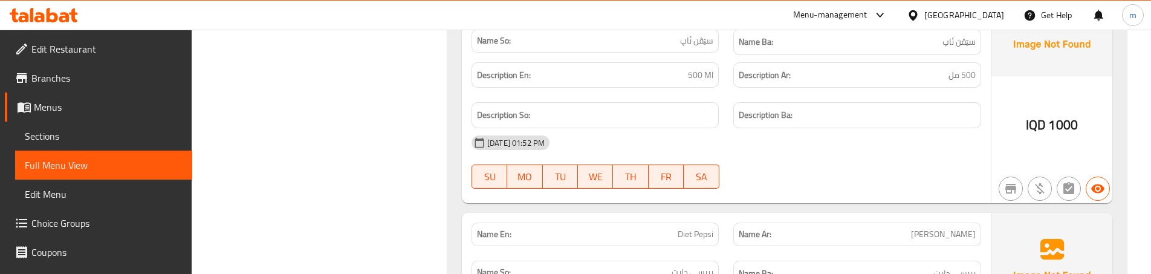
scroll to position [10146, 0]
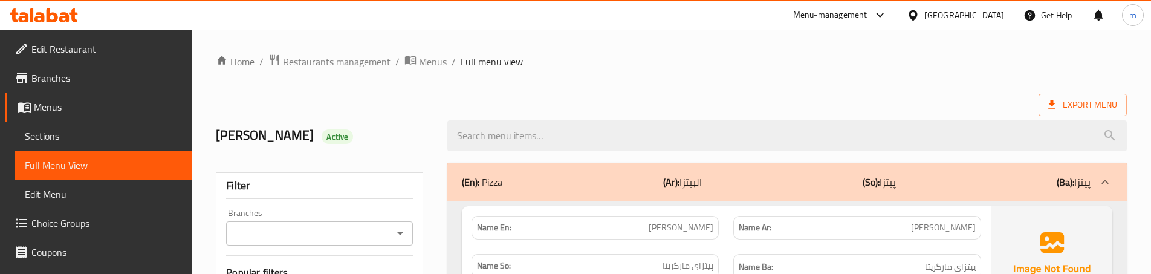
click at [71, 131] on span "Sections" at bounding box center [104, 136] width 158 height 15
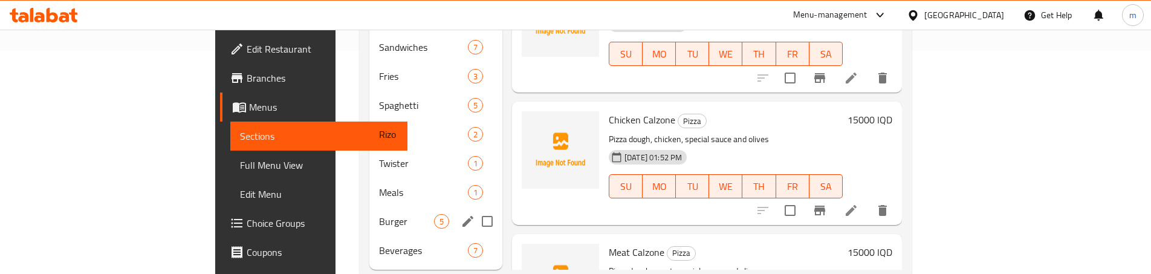
scroll to position [235, 0]
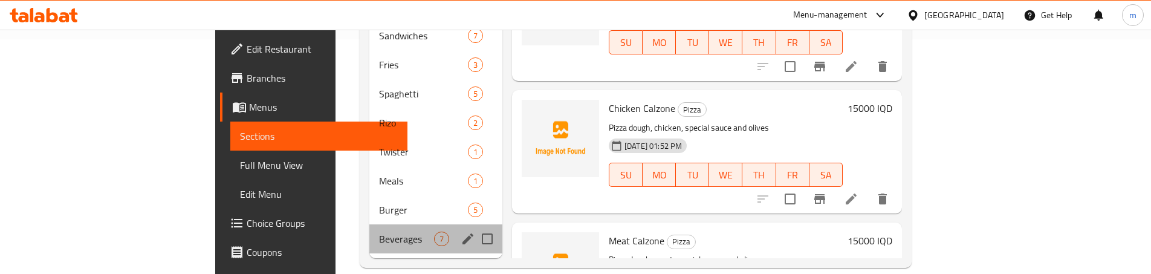
click at [369, 228] on div "Beverages 7" at bounding box center [435, 238] width 133 height 29
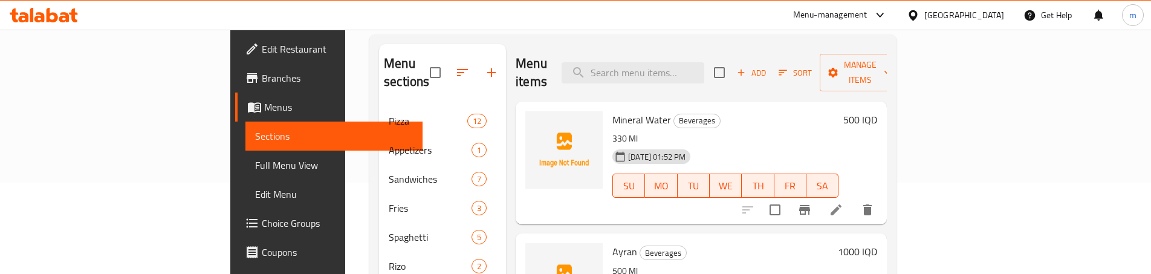
scroll to position [73, 0]
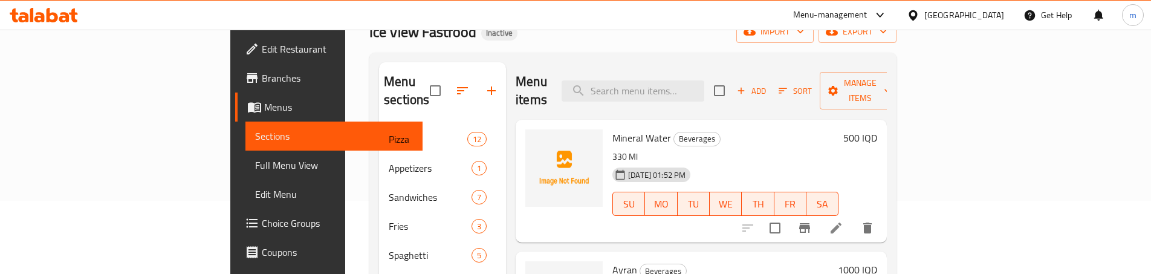
click at [853, 217] on li at bounding box center [836, 228] width 34 height 22
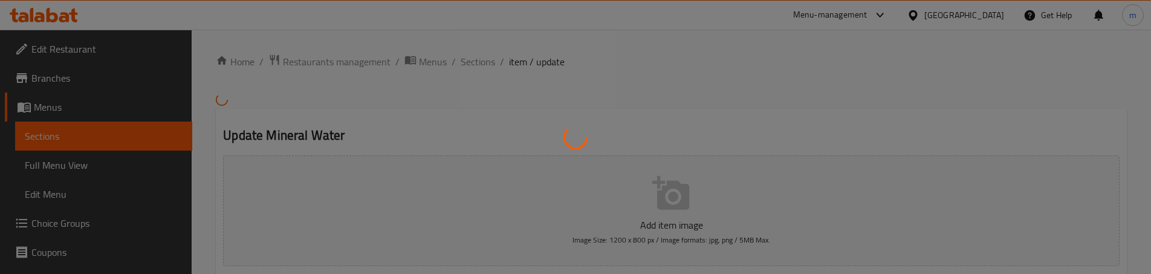
click at [574, 153] on div at bounding box center [575, 137] width 1151 height 274
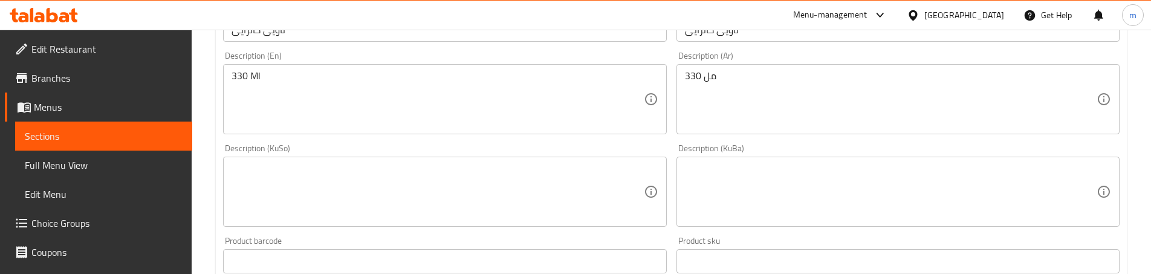
scroll to position [322, 0]
click at [342, 203] on textarea at bounding box center [438, 186] width 412 height 57
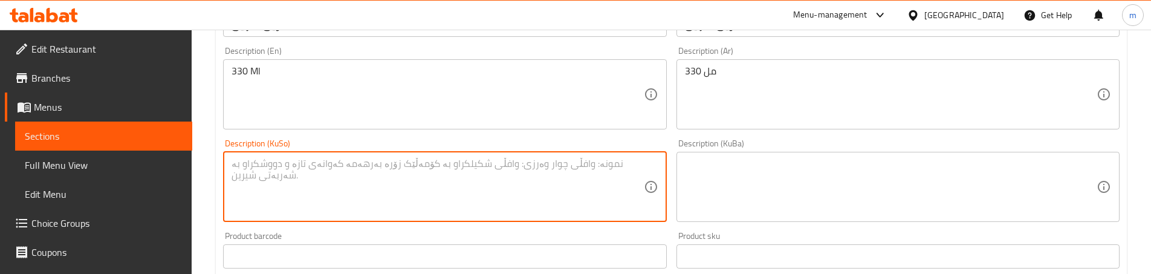
paste textarea "330 مل"
type textarea "330 مل"
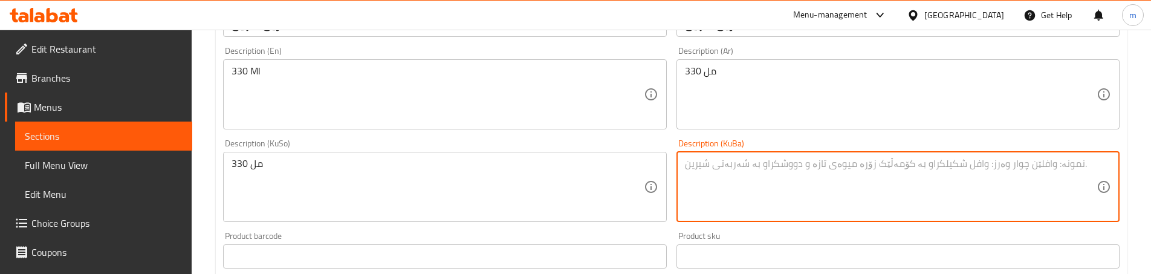
click at [693, 183] on textarea at bounding box center [891, 186] width 412 height 57
paste textarea "330 مل"
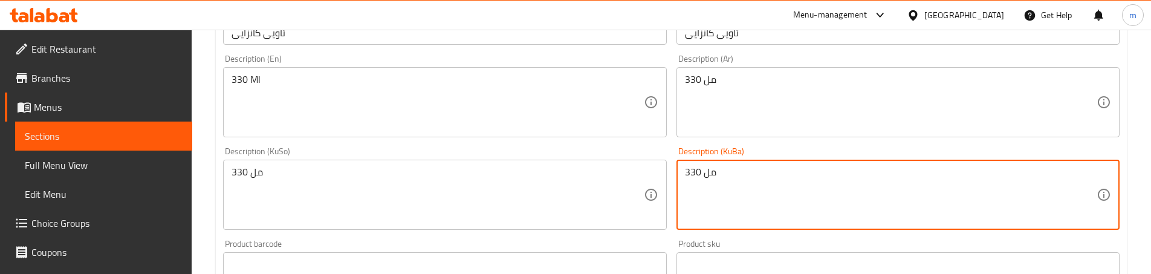
type textarea "330 مل"
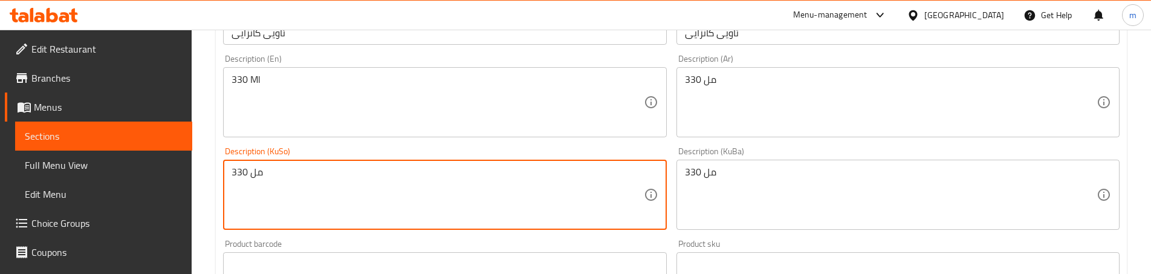
type textarea "330 مل"
click at [668, 147] on div "Description (KuSo) 330 مل Description (KuSo)" at bounding box center [444, 188] width 453 height 93
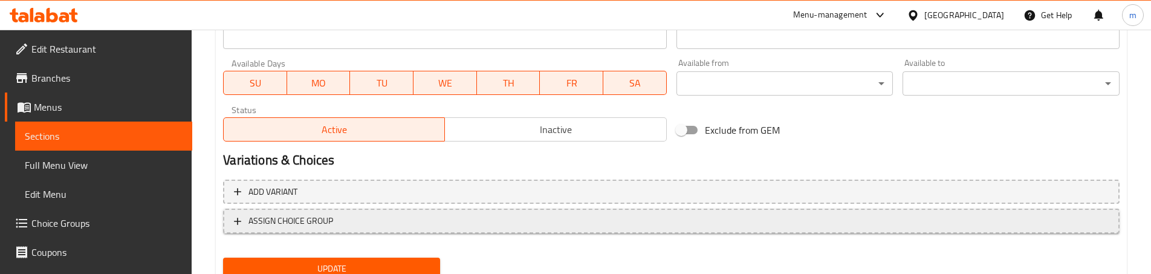
scroll to position [685, 0]
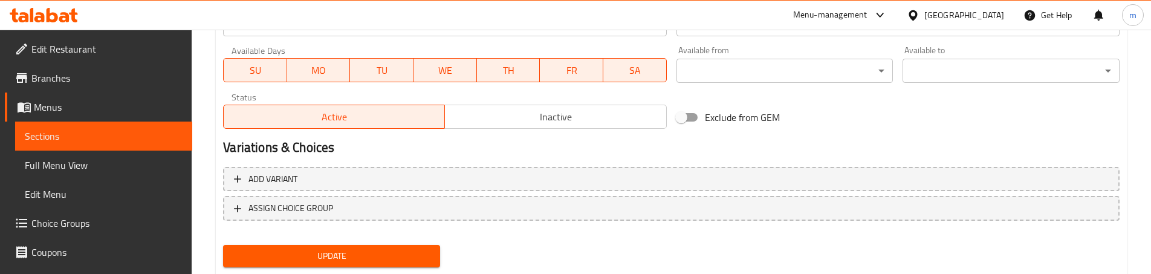
click at [340, 247] on button "Update" at bounding box center [331, 256] width 217 height 22
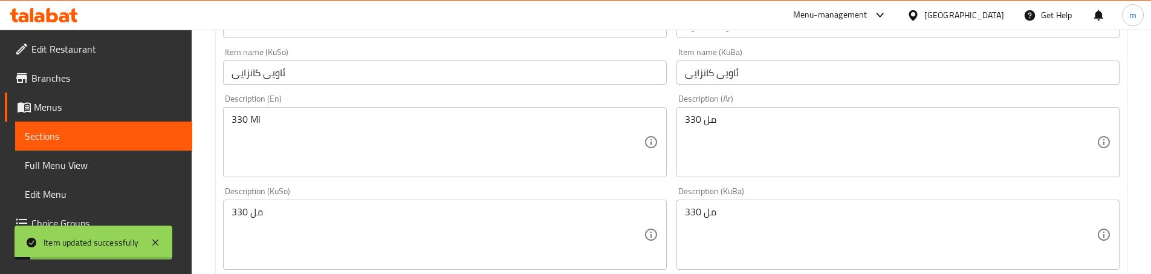
click at [89, 143] on span "Sections" at bounding box center [104, 136] width 158 height 15
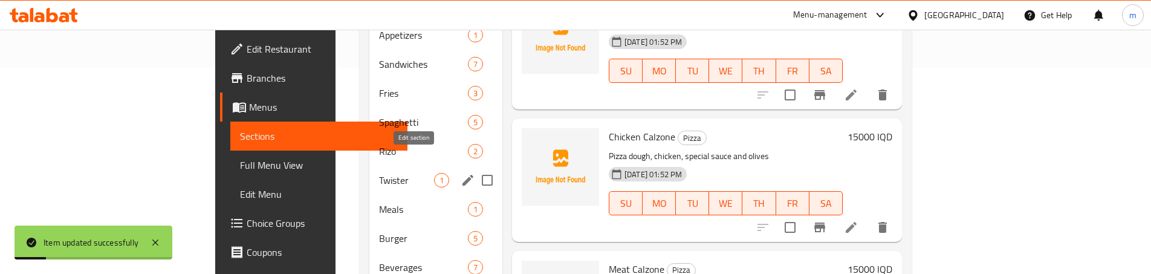
scroll to position [194, 0]
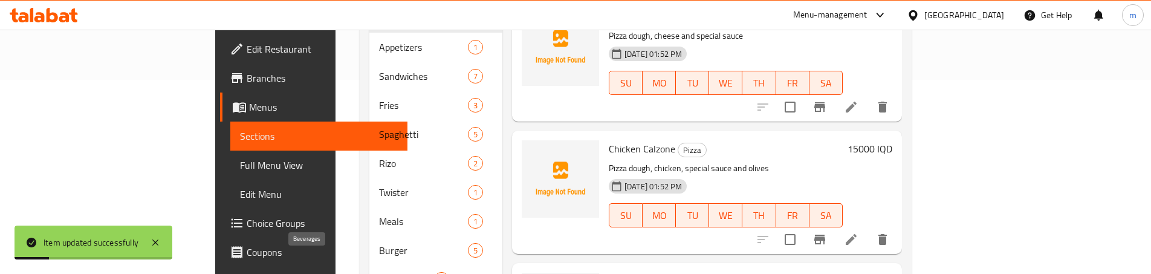
click at [379, 272] on span "Beverages" at bounding box center [406, 279] width 55 height 15
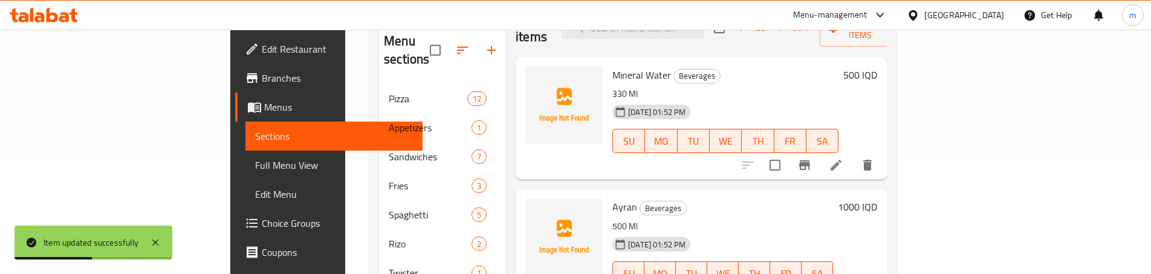
scroll to position [41, 0]
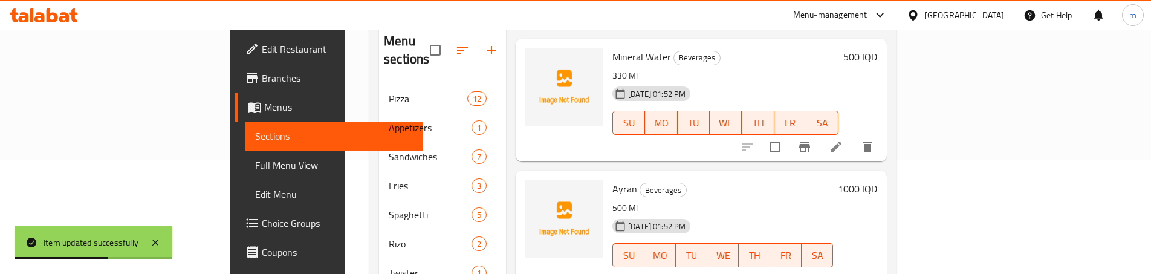
click at [843, 272] on icon at bounding box center [836, 279] width 15 height 15
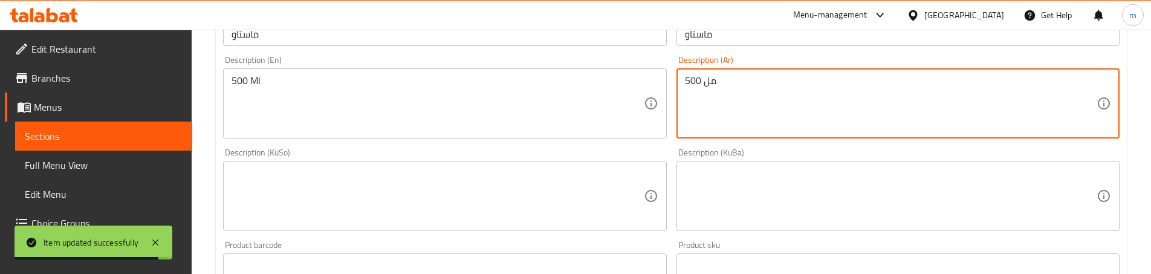
scroll to position [322, 0]
click at [373, 189] on textarea at bounding box center [438, 194] width 412 height 57
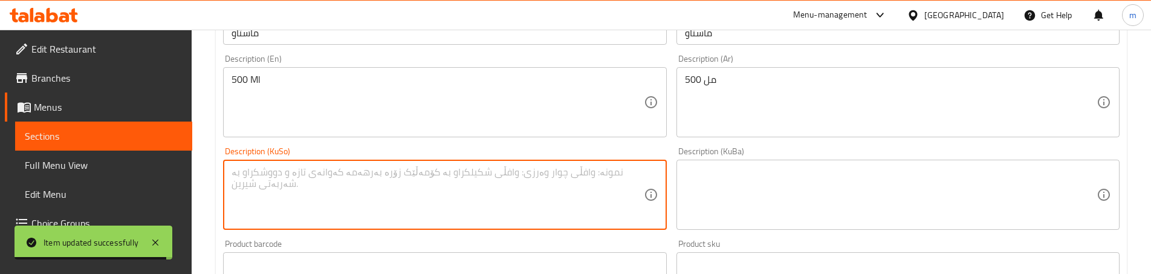
paste textarea "500 مل"
type textarea "500 مل"
click at [720, 183] on textarea at bounding box center [891, 194] width 412 height 57
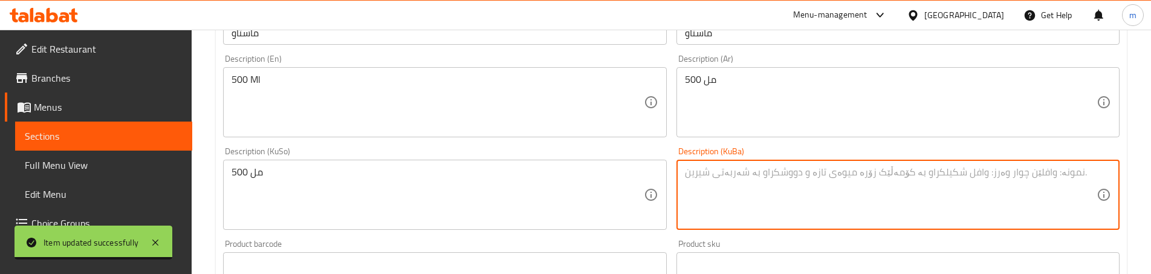
paste textarea "500 مل"
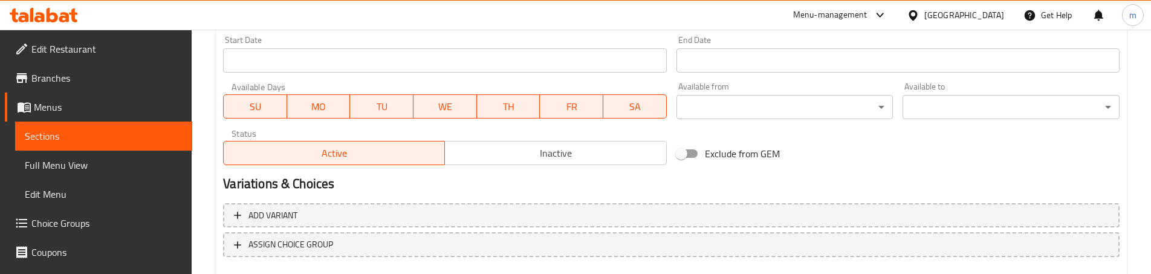
scroll to position [719, 0]
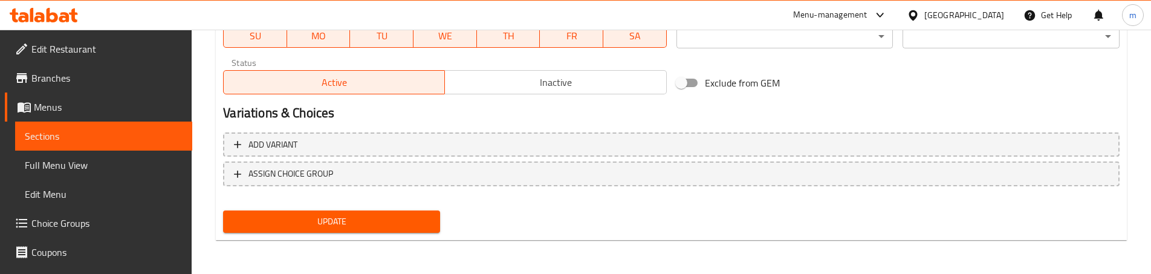
type textarea "500 مل"
click at [355, 213] on button "Update" at bounding box center [331, 221] width 217 height 22
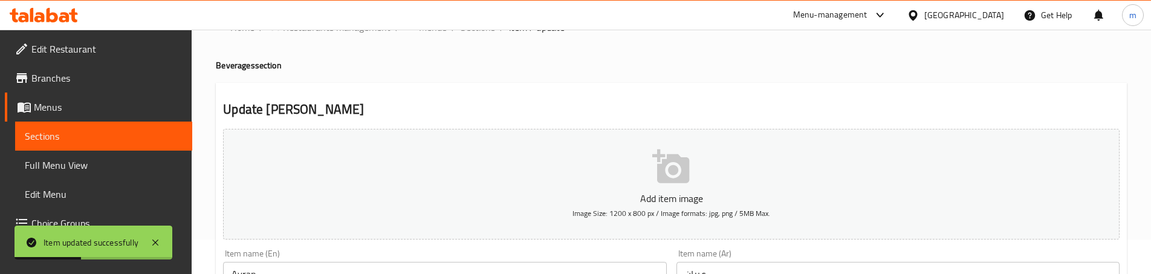
scroll to position [0, 0]
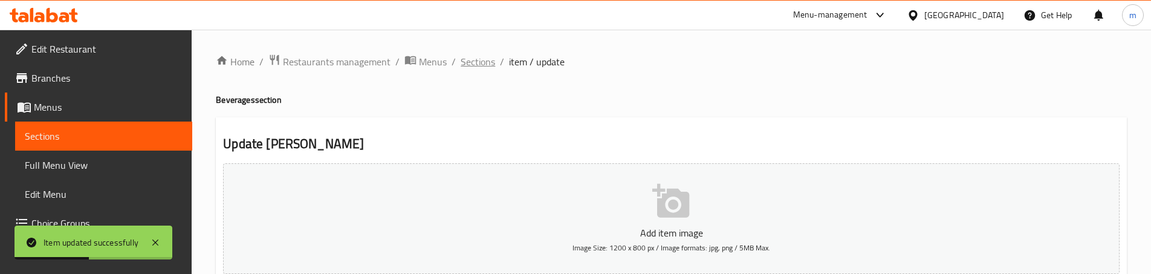
click at [488, 62] on span "Sections" at bounding box center [478, 61] width 34 height 15
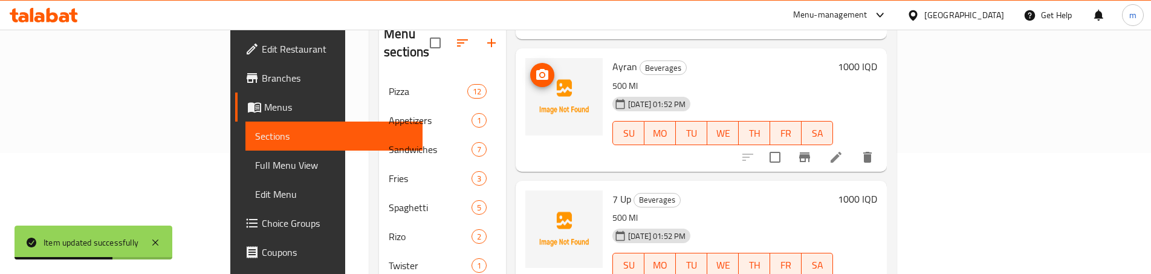
scroll to position [242, 0]
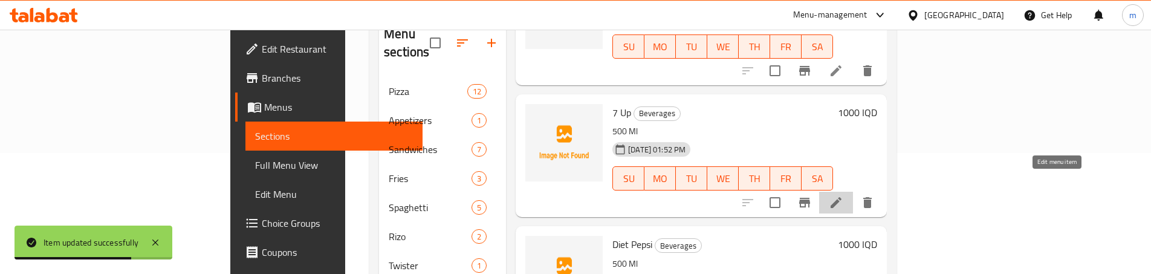
click at [843, 195] on icon at bounding box center [836, 202] width 15 height 15
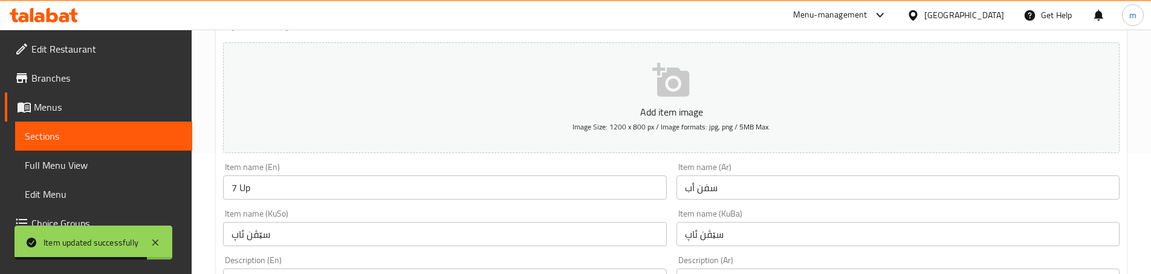
scroll to position [282, 0]
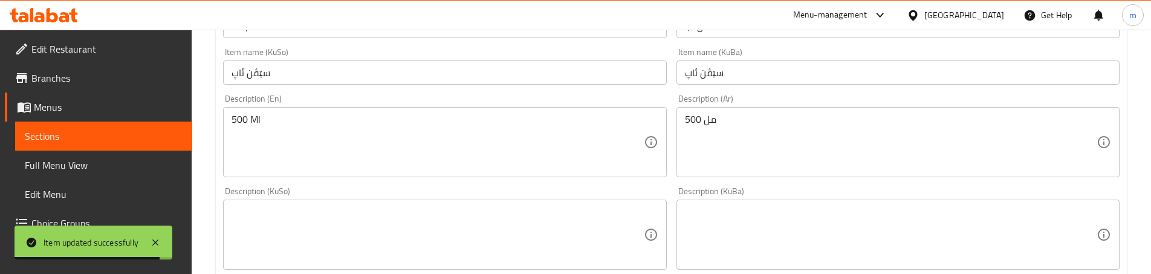
click at [348, 207] on textarea at bounding box center [438, 234] width 412 height 57
paste textarea "500 مل"
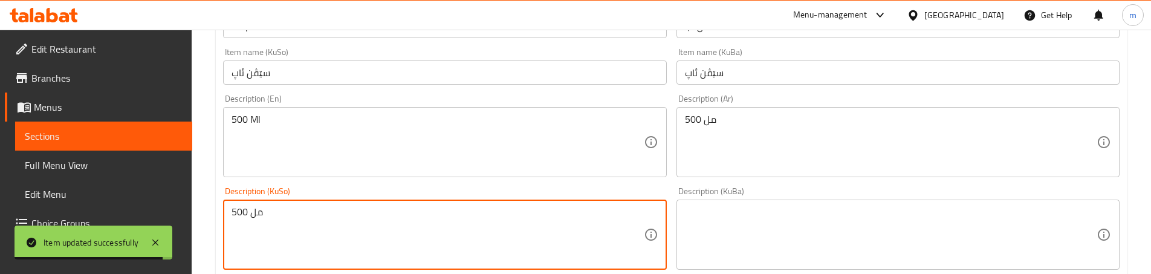
type textarea "500 مل"
click at [773, 241] on textarea at bounding box center [891, 234] width 412 height 57
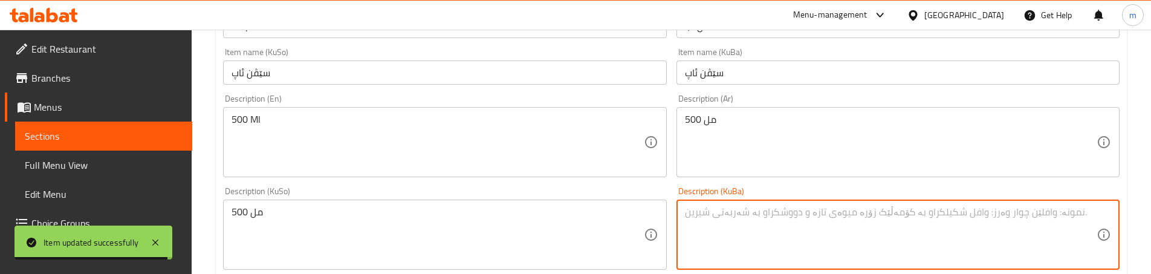
paste textarea "500 مل"
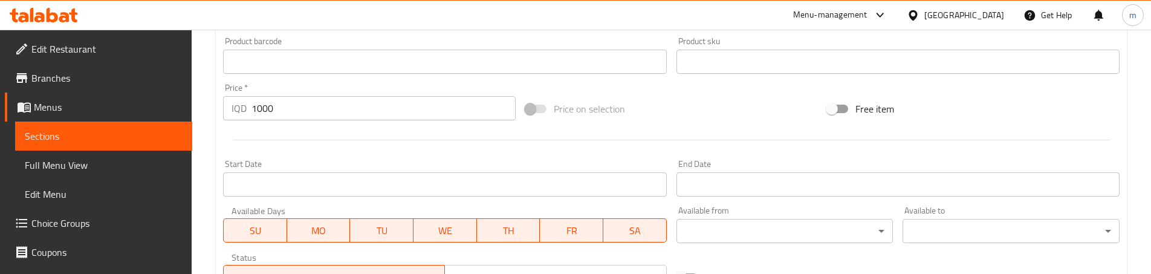
scroll to position [719, 0]
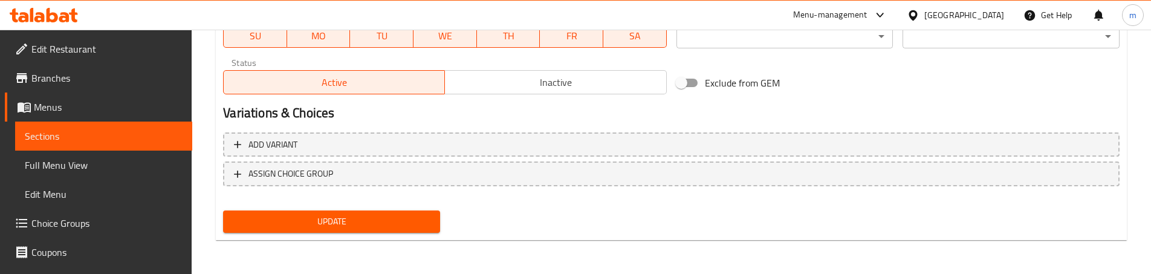
type textarea "500 مل"
click at [349, 221] on span "Update" at bounding box center [332, 221] width 198 height 15
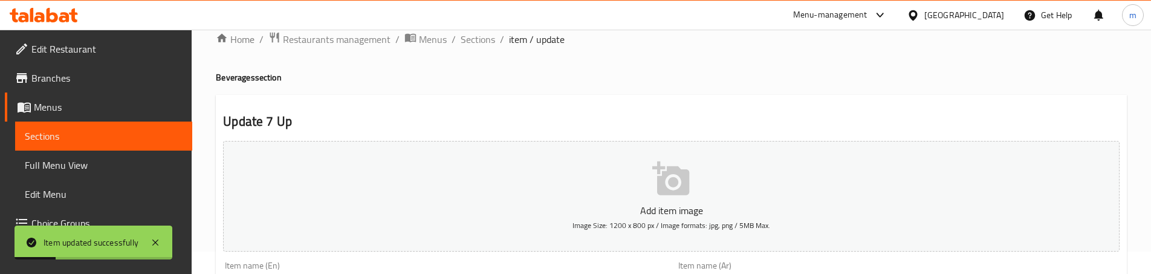
scroll to position [0, 0]
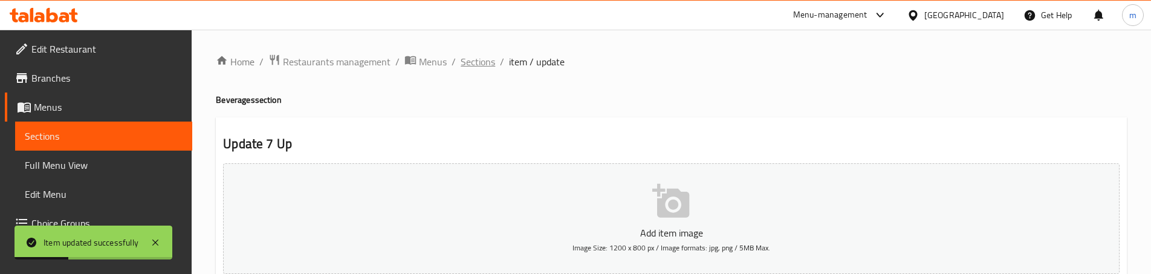
click at [471, 54] on span "Sections" at bounding box center [478, 61] width 34 height 15
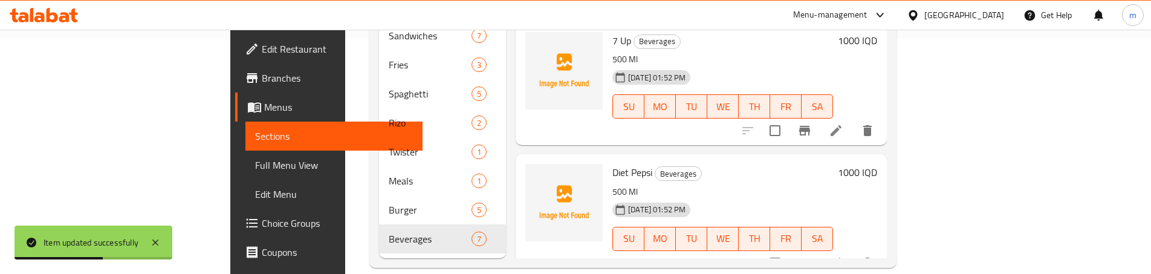
scroll to position [242, 0]
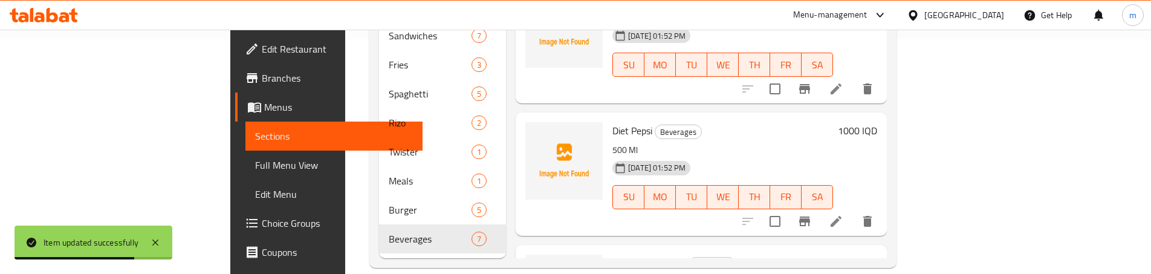
click at [853, 210] on li at bounding box center [836, 221] width 34 height 22
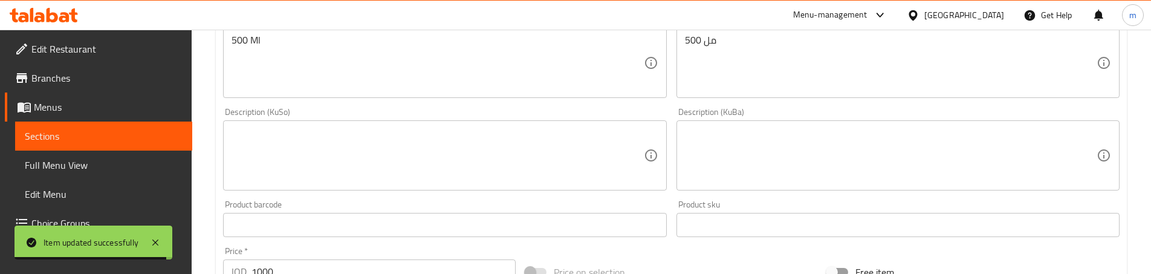
scroll to position [363, 0]
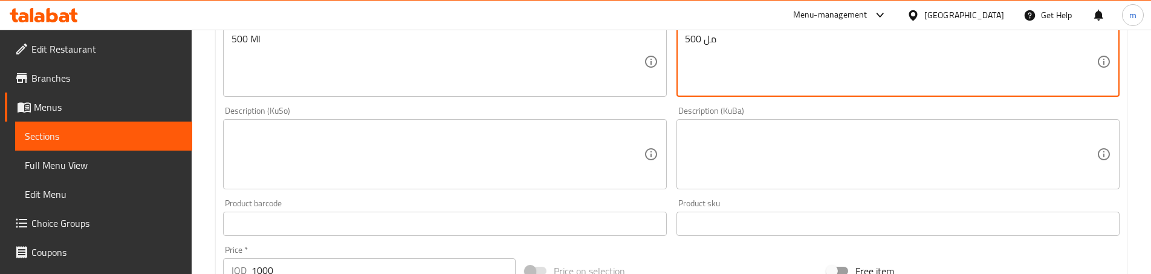
click at [423, 138] on textarea at bounding box center [438, 154] width 412 height 57
paste textarea "500 مل"
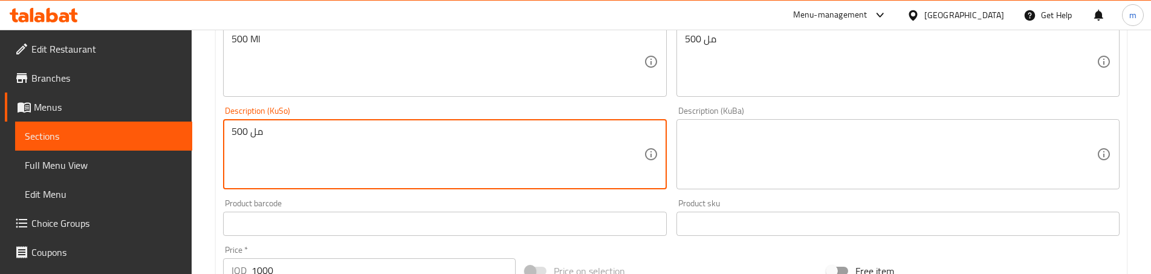
type textarea "500 مل"
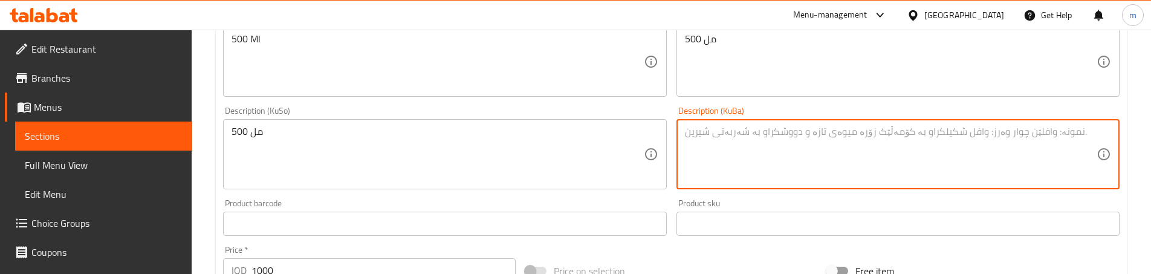
click at [847, 146] on textarea at bounding box center [891, 154] width 412 height 57
paste textarea "500 مل"
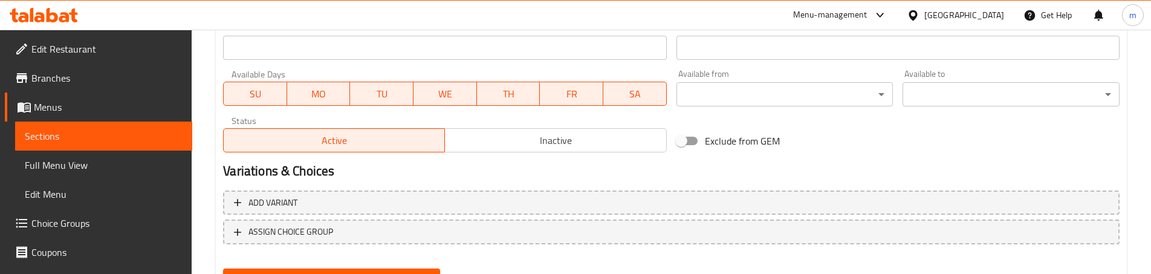
scroll to position [719, 0]
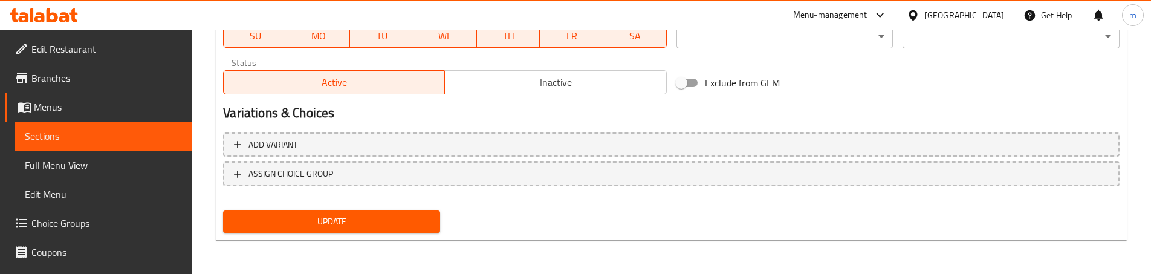
type textarea "500 مل"
click at [332, 214] on span "Update" at bounding box center [332, 221] width 198 height 15
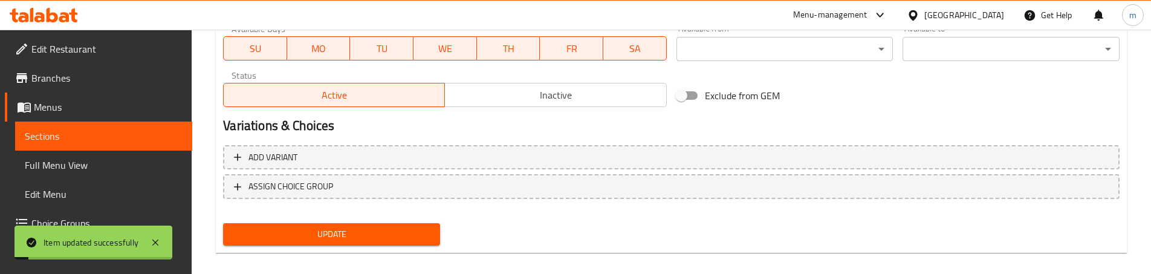
scroll to position [558, 0]
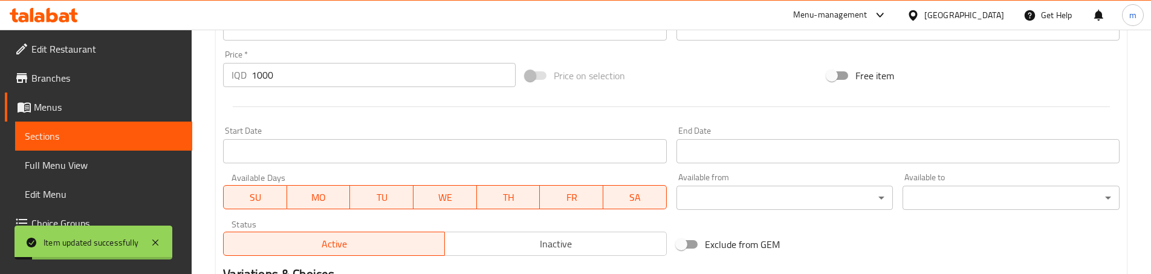
click at [13, 131] on div "Sections" at bounding box center [103, 136] width 180 height 29
click at [52, 140] on span "Sections" at bounding box center [104, 136] width 158 height 15
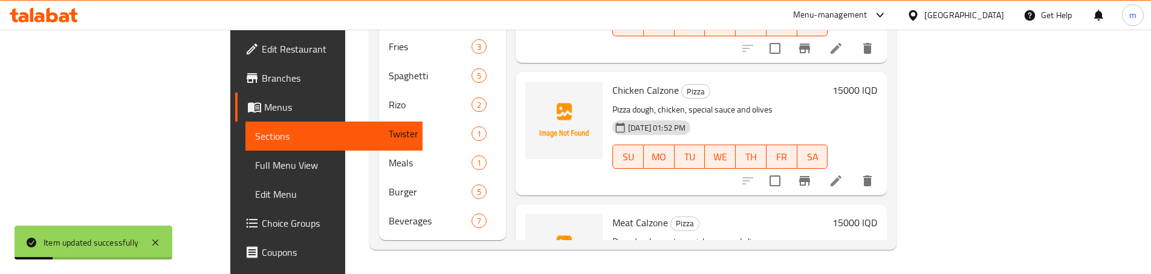
scroll to position [235, 0]
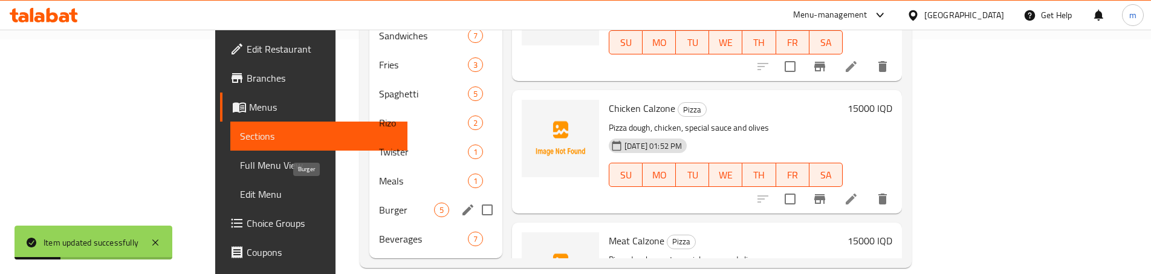
click at [369, 205] on div "Burger 5" at bounding box center [435, 209] width 133 height 29
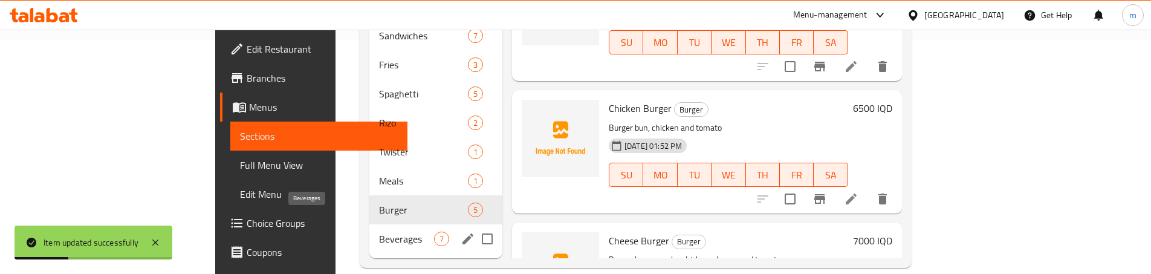
click at [379, 232] on span "Beverages" at bounding box center [406, 239] width 55 height 15
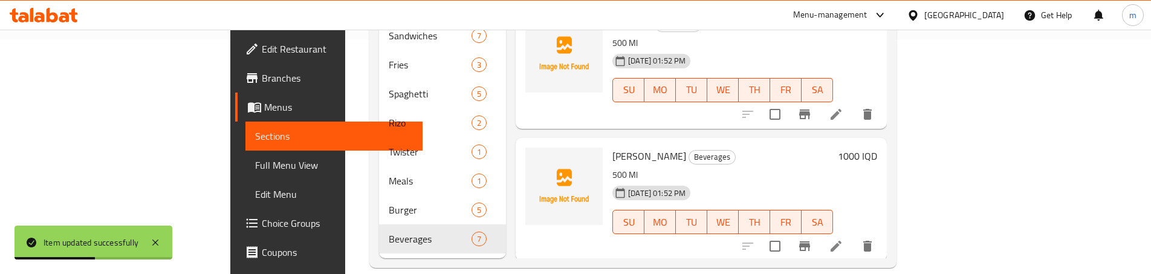
scroll to position [363, 0]
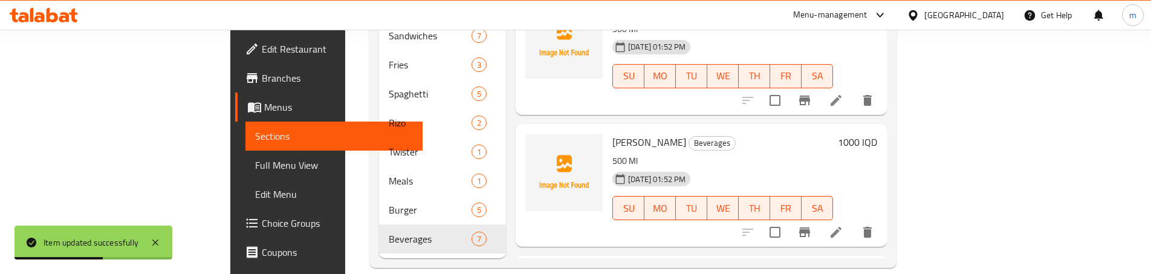
click at [853, 221] on li at bounding box center [836, 232] width 34 height 22
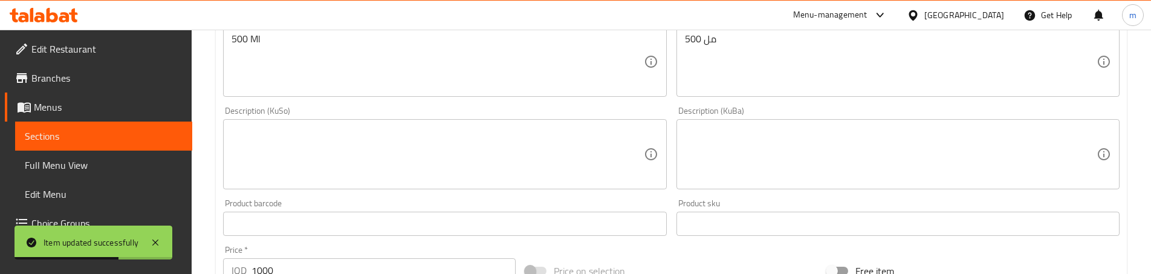
scroll to position [403, 0]
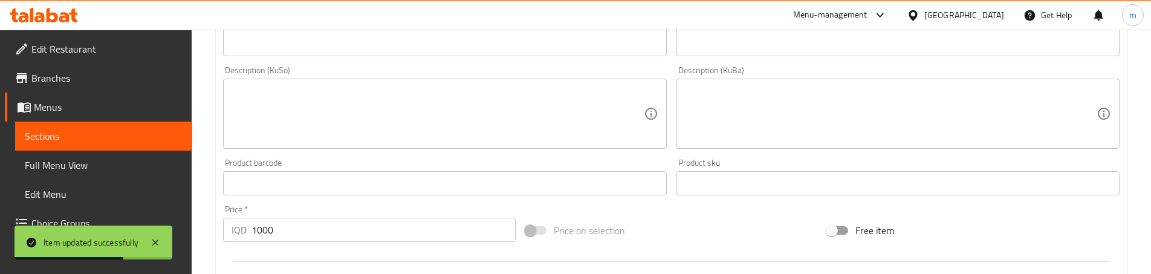
click at [395, 98] on textarea at bounding box center [438, 113] width 412 height 57
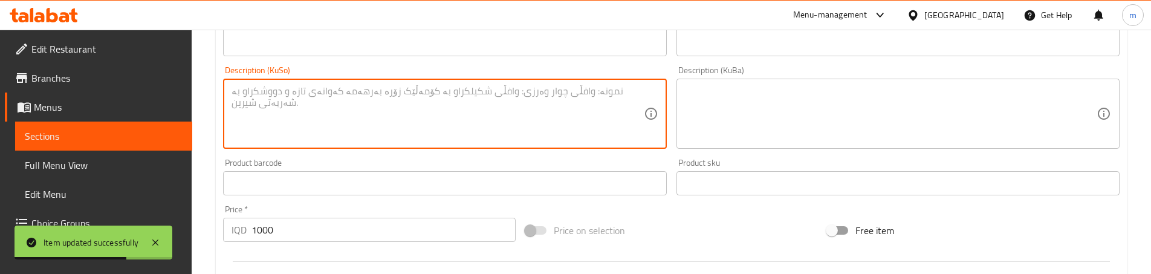
paste textarea "500 مل"
type textarea "500 مل"
click at [751, 106] on textarea at bounding box center [891, 113] width 412 height 57
paste textarea "500 مل"
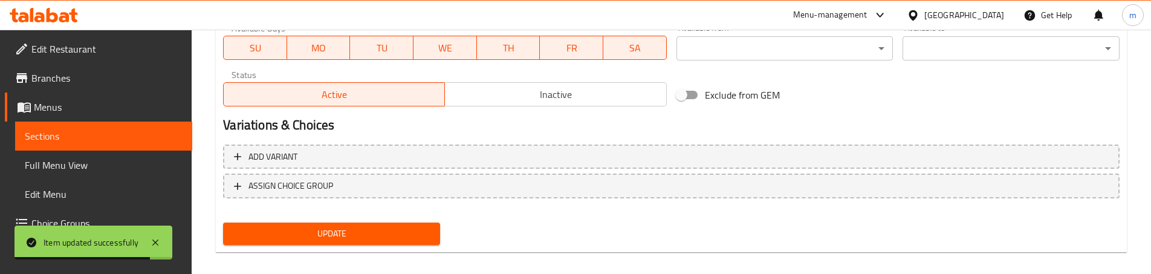
scroll to position [719, 0]
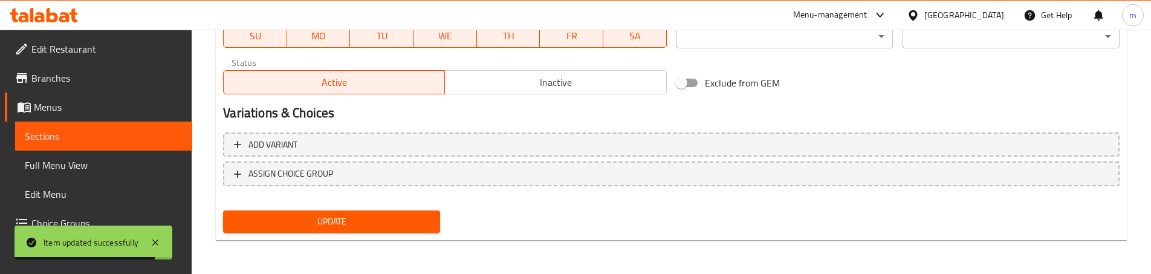
type textarea "500 مل"
click at [336, 227] on span "Update" at bounding box center [332, 221] width 198 height 15
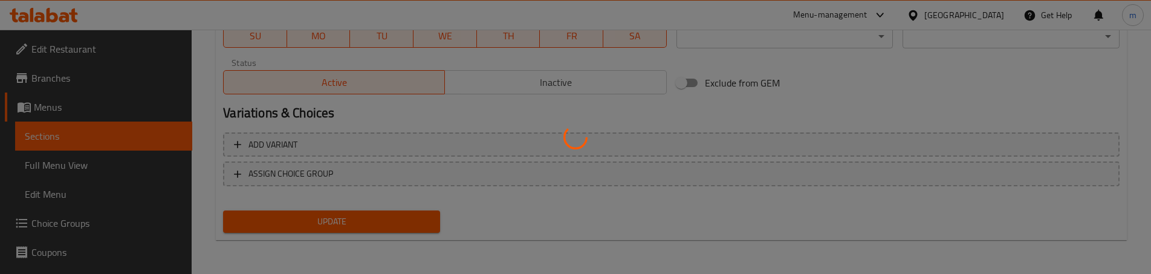
click at [90, 134] on div at bounding box center [575, 137] width 1151 height 274
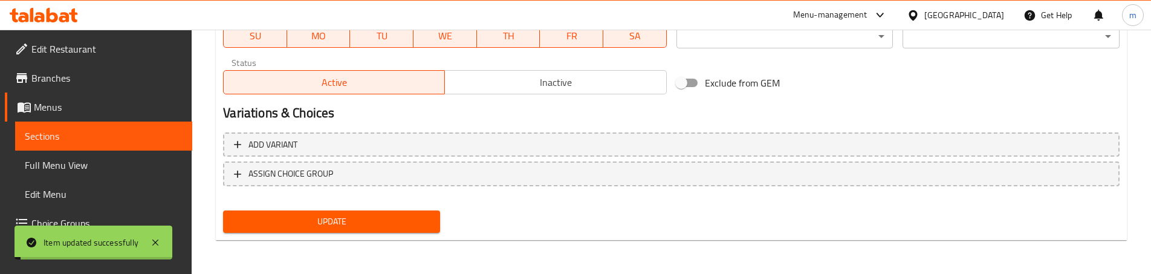
click at [90, 134] on span "Sections" at bounding box center [104, 136] width 158 height 15
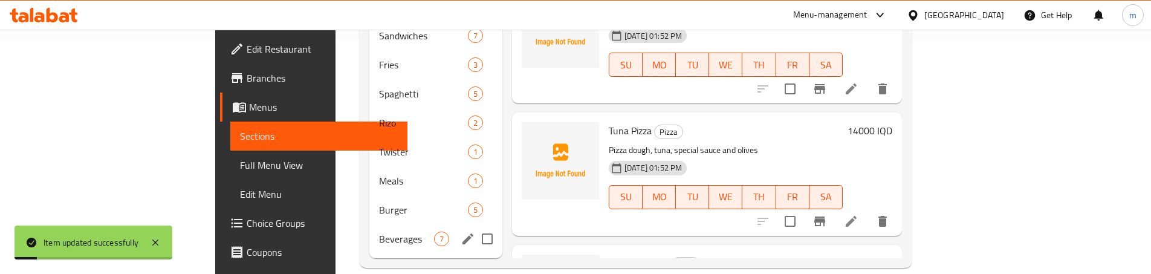
click at [379, 232] on span "Beverages" at bounding box center [406, 239] width 55 height 15
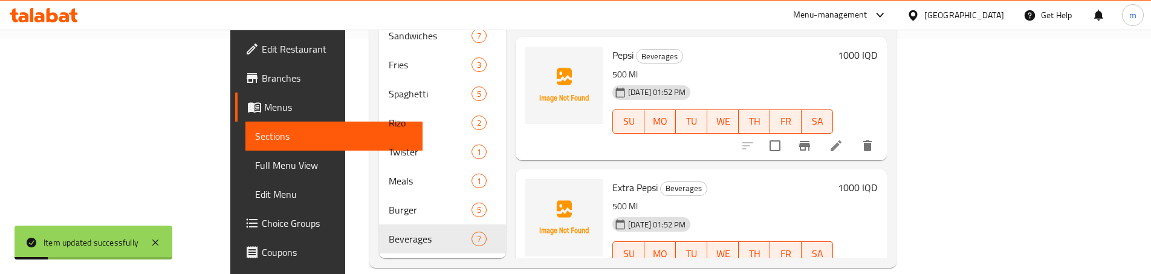
scroll to position [615, 0]
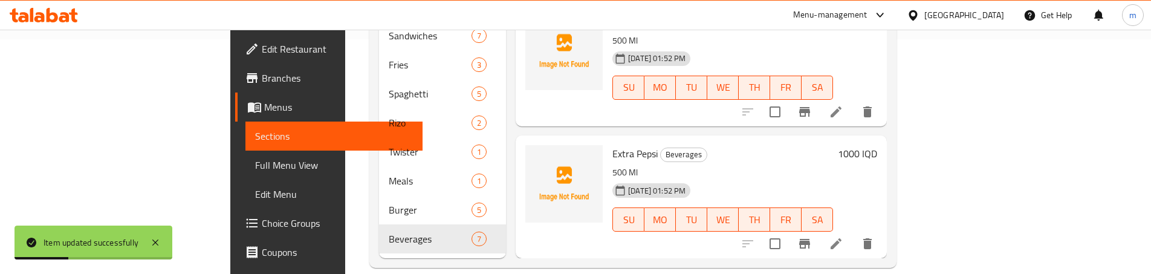
click at [843, 236] on icon at bounding box center [836, 243] width 15 height 15
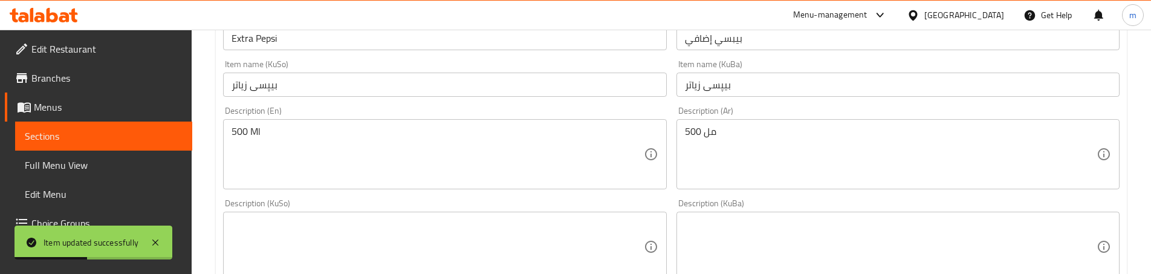
scroll to position [403, 0]
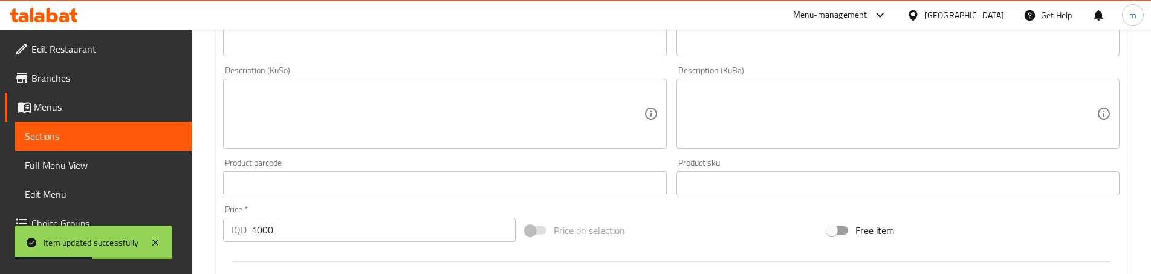
click at [417, 91] on textarea at bounding box center [438, 113] width 412 height 57
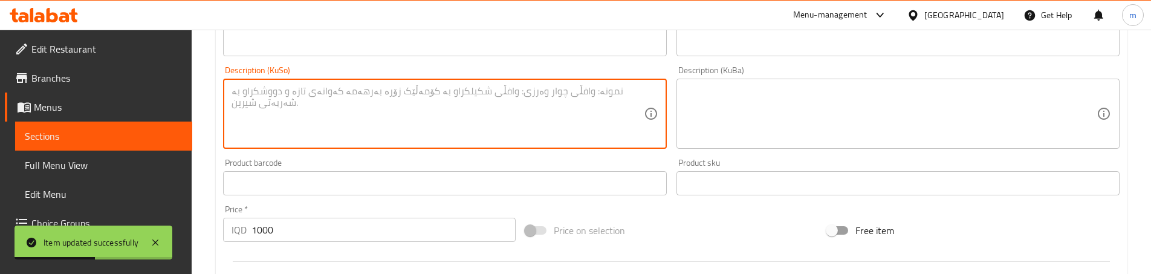
paste textarea "500 مل"
type textarea "500 مل"
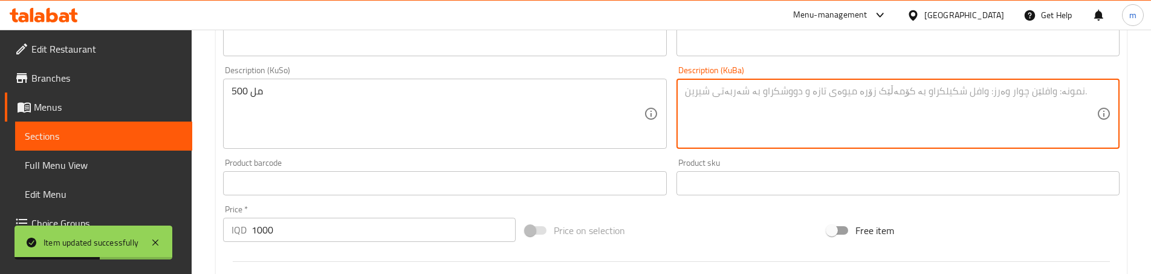
click at [727, 102] on textarea at bounding box center [891, 113] width 412 height 57
paste textarea "500 مل"
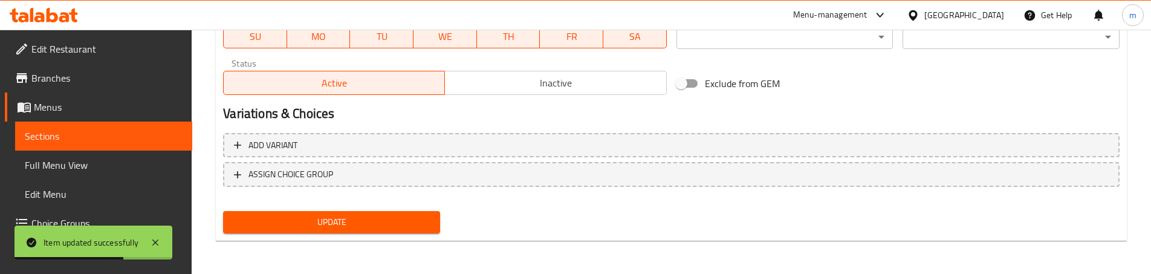
scroll to position [719, 0]
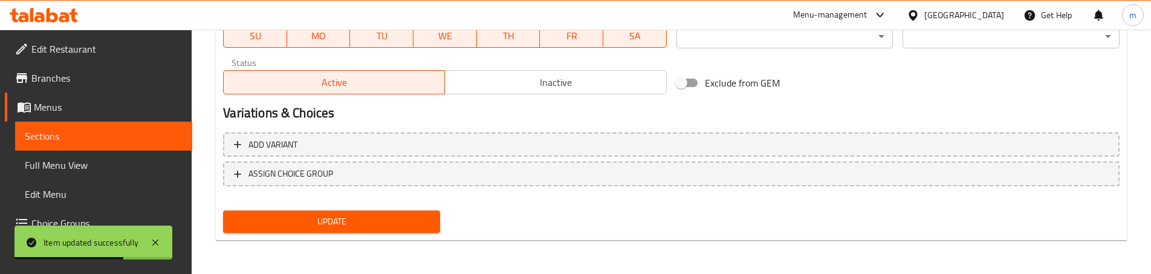
type textarea "500 مل"
click at [320, 226] on span "Update" at bounding box center [332, 221] width 198 height 15
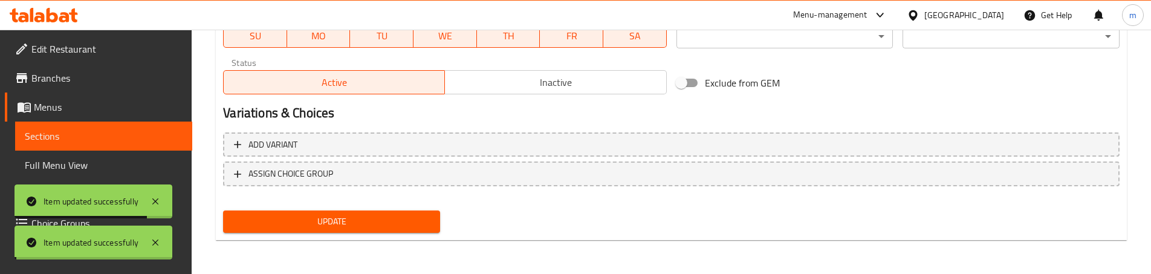
click at [76, 136] on span "Sections" at bounding box center [104, 136] width 158 height 15
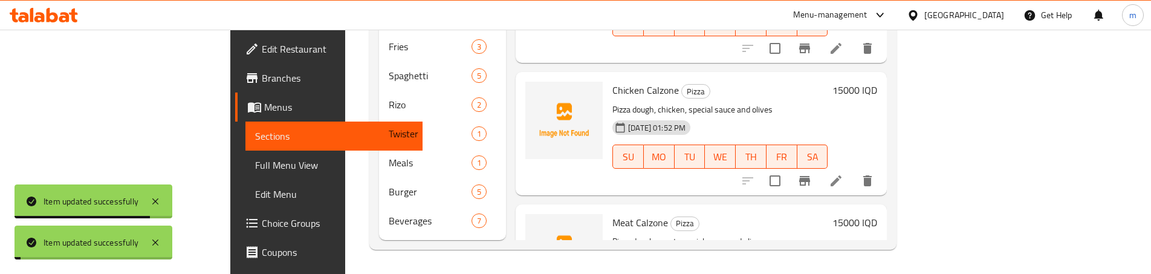
scroll to position [235, 0]
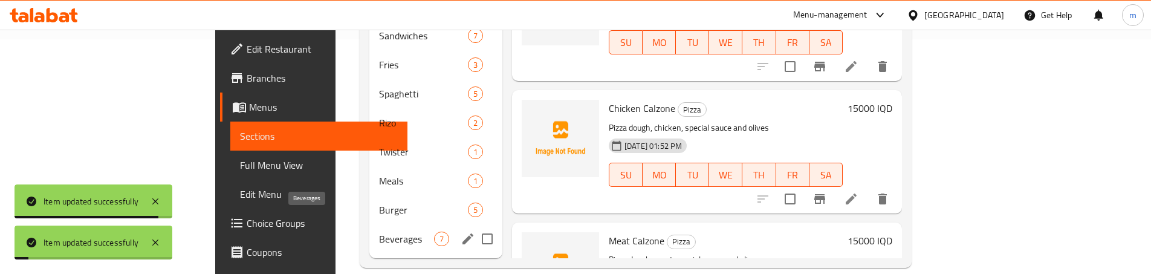
click at [379, 232] on span "Beverages" at bounding box center [406, 239] width 55 height 15
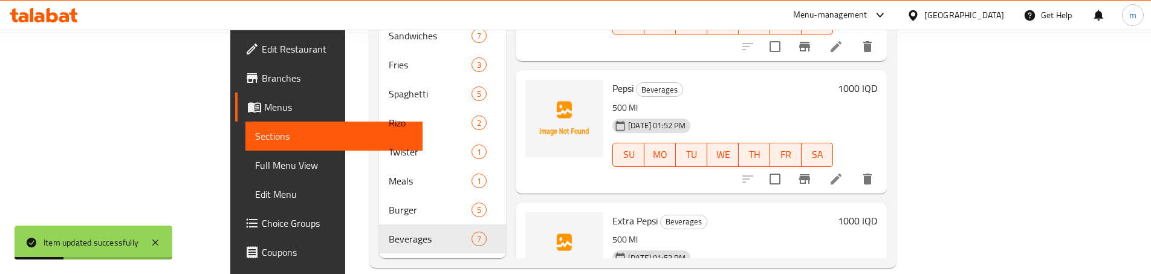
scroll to position [535, 0]
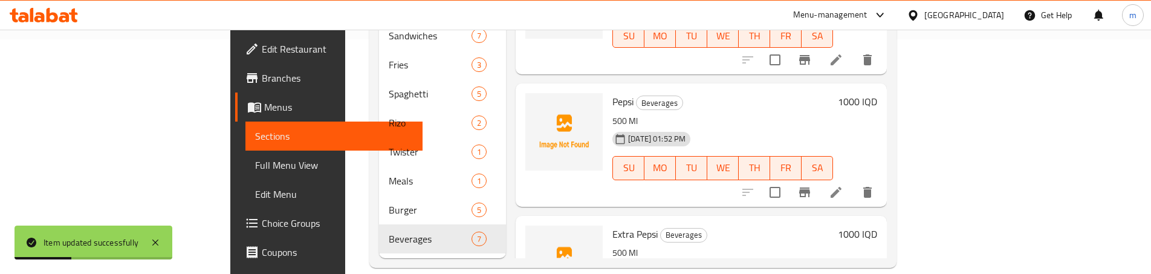
click at [843, 185] on icon at bounding box center [836, 192] width 15 height 15
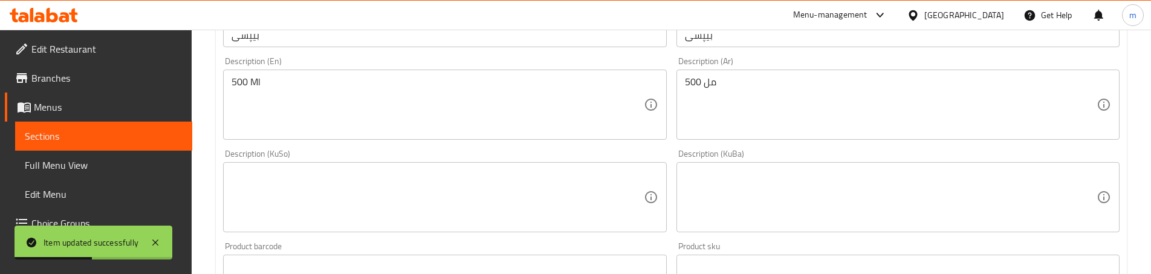
scroll to position [322, 0]
click at [326, 159] on div "Description (KuSo) Description (KuSo)" at bounding box center [444, 188] width 443 height 83
click at [740, 195] on textarea at bounding box center [891, 194] width 412 height 57
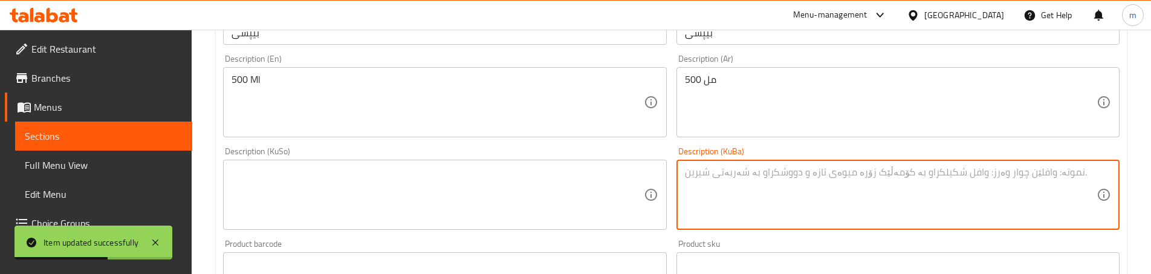
paste textarea "500 مل"
type textarea "500 مل"
click at [468, 185] on textarea at bounding box center [438, 194] width 412 height 57
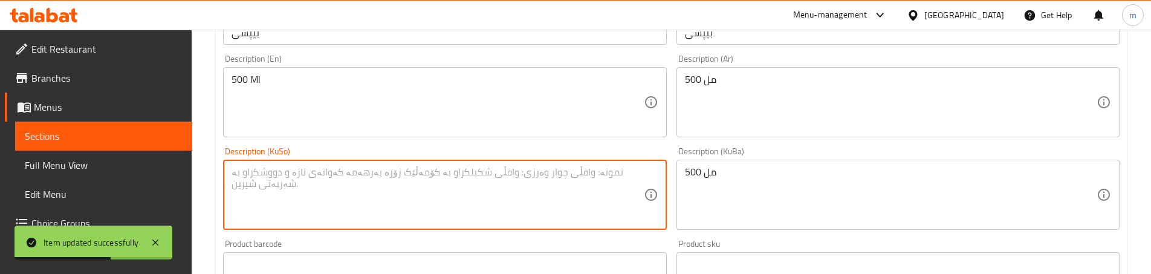
paste textarea "500 مل"
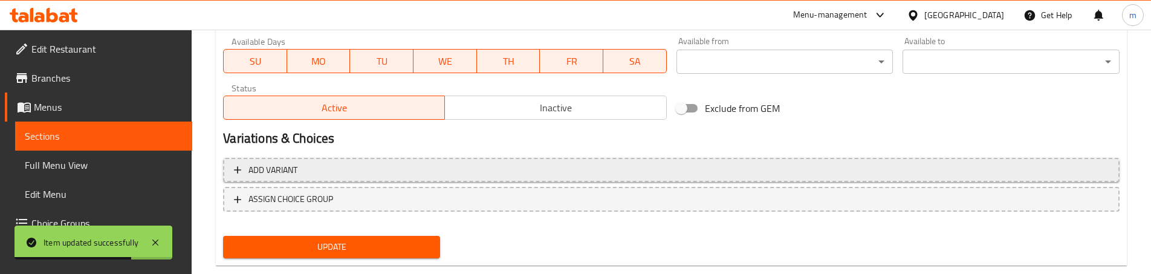
scroll to position [719, 0]
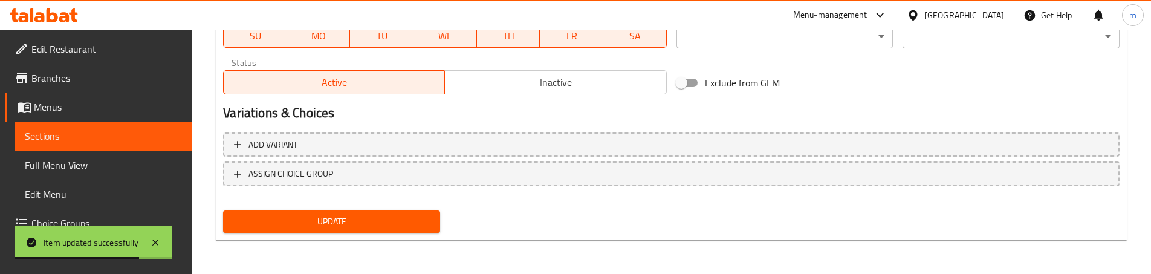
type textarea "500 مل"
drag, startPoint x: 320, startPoint y: 232, endPoint x: 327, endPoint y: 222, distance: 12.6
click at [320, 233] on button "Update" at bounding box center [331, 221] width 217 height 22
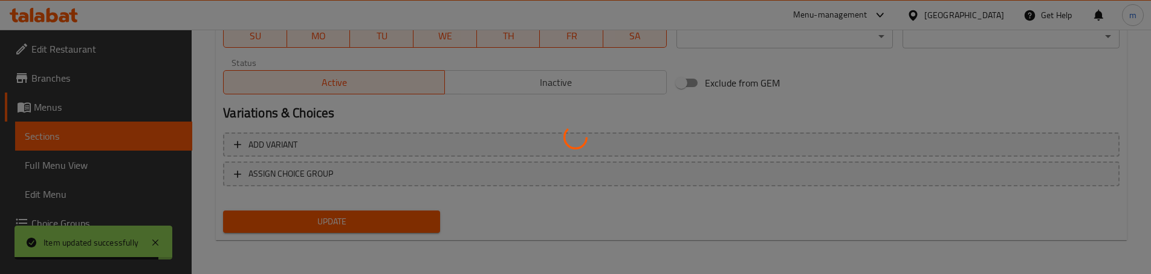
click at [123, 133] on div at bounding box center [575, 137] width 1151 height 274
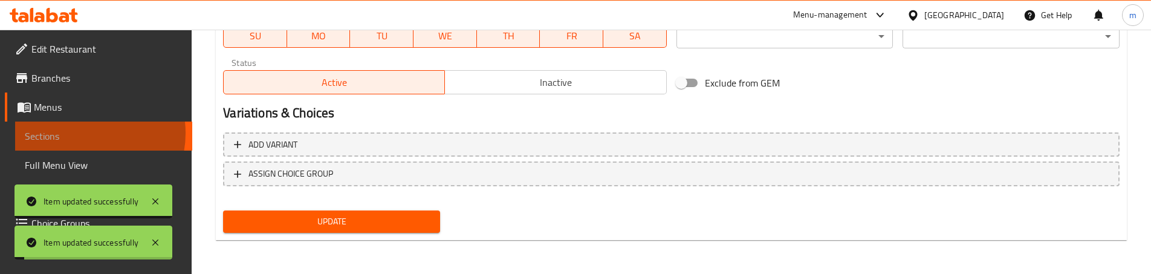
click at [83, 133] on span "Sections" at bounding box center [104, 136] width 158 height 15
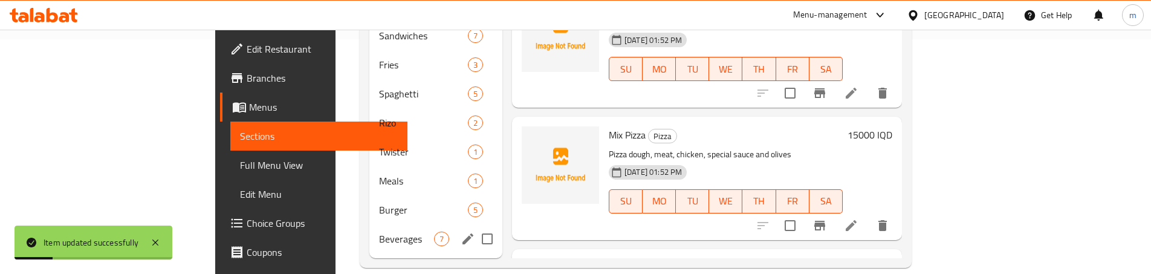
click at [379, 232] on span "Beverages" at bounding box center [406, 239] width 55 height 15
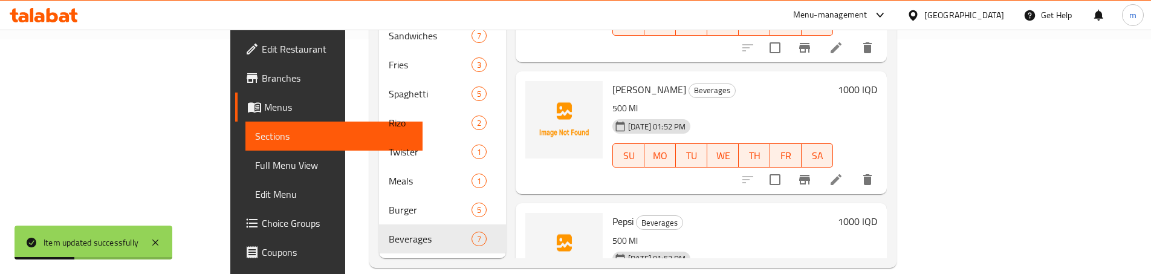
scroll to position [374, 0]
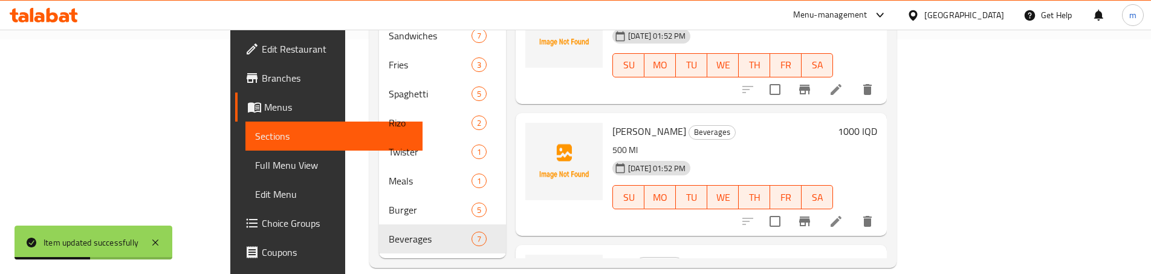
click at [843, 214] on icon at bounding box center [836, 221] width 15 height 15
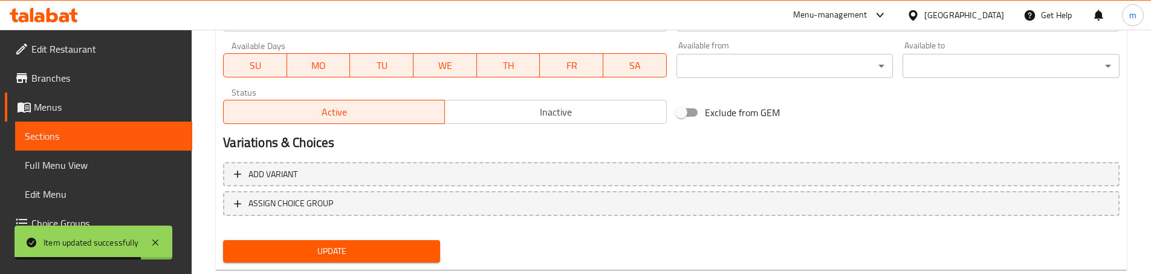
scroll to position [719, 0]
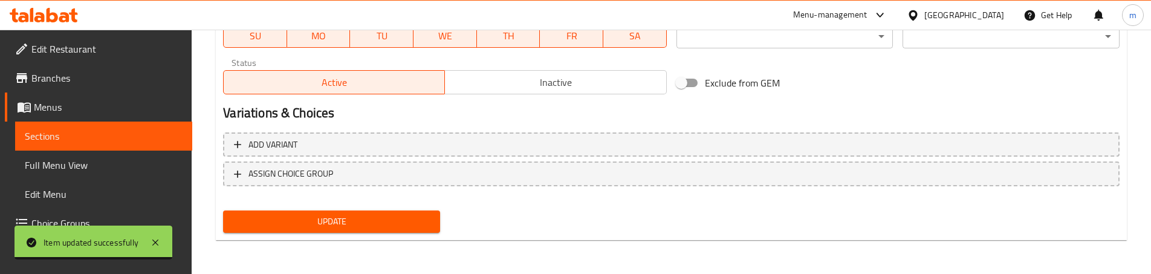
click at [79, 151] on link "Full Menu View" at bounding box center [103, 165] width 177 height 29
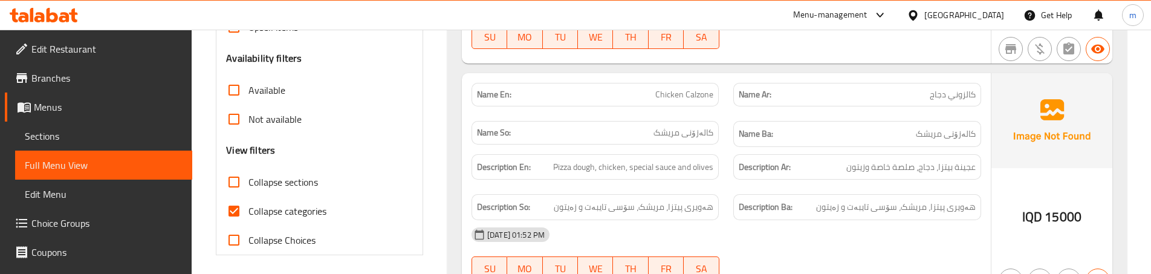
scroll to position [357, 0]
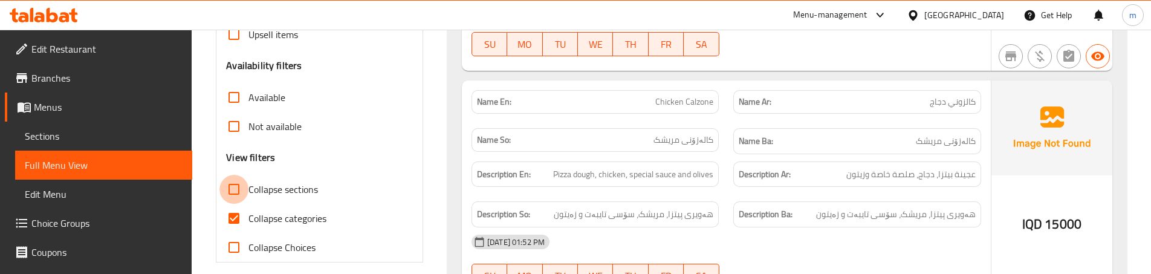
click at [233, 181] on input "Collapse sections" at bounding box center [233, 189] width 29 height 29
checkbox input "true"
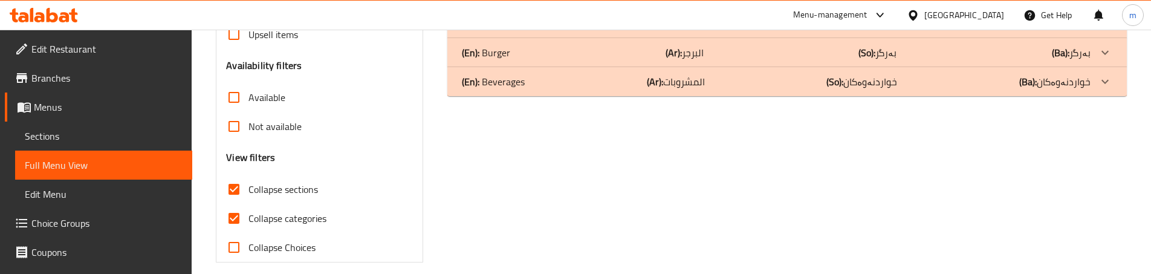
click at [234, 210] on input "Collapse categories" at bounding box center [233, 218] width 29 height 29
checkbox input "false"
click at [540, 81] on div "(En): Beverages (Ar): المشروبات (So): خواردنەوەکان (Ba): خواردنەوەکان" at bounding box center [776, 81] width 629 height 15
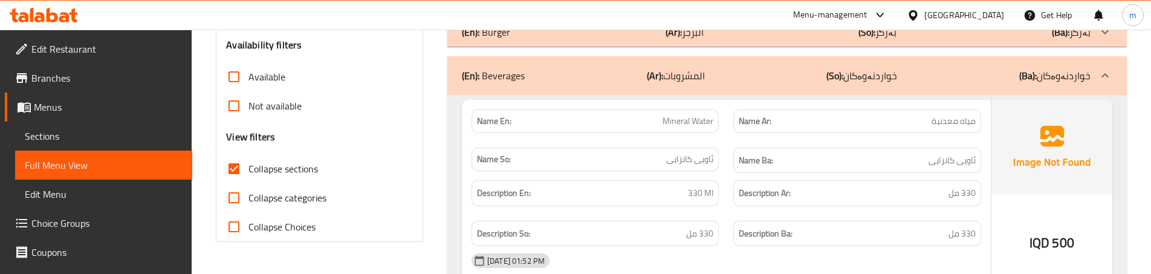
scroll to position [369, 0]
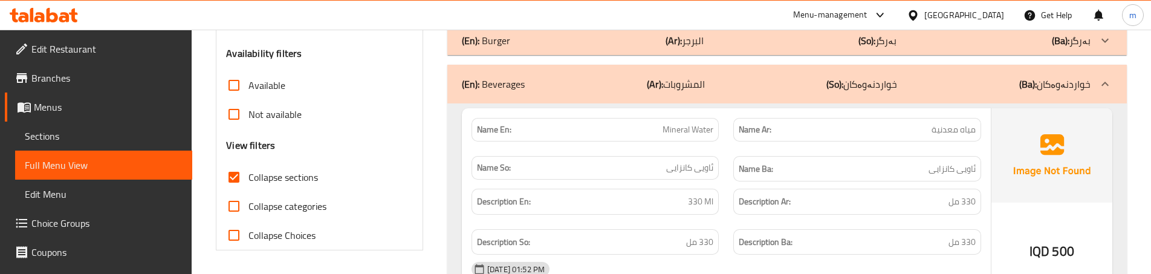
click at [83, 50] on span "Edit Restaurant" at bounding box center [106, 49] width 151 height 15
